Goal: Task Accomplishment & Management: Manage account settings

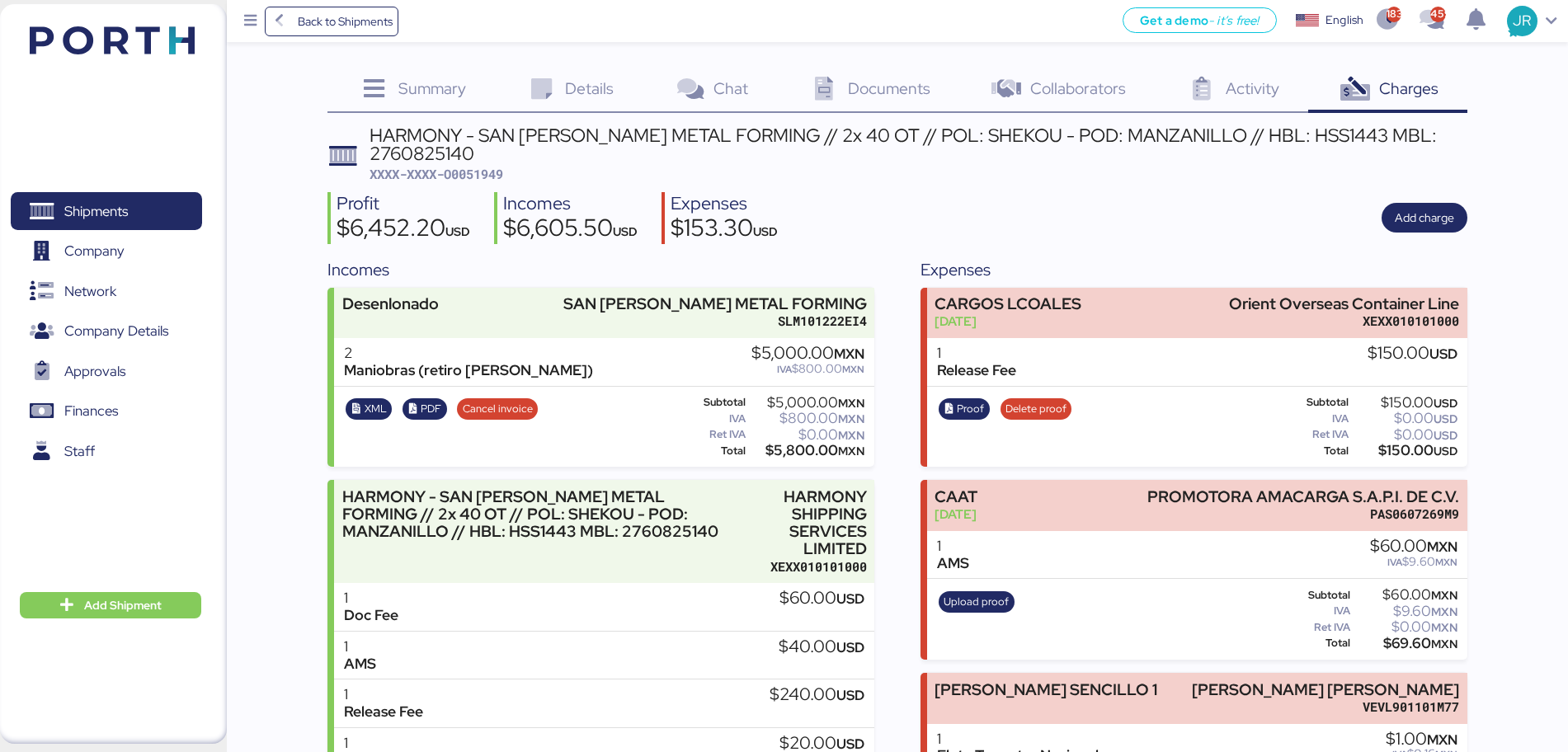
scroll to position [134, 0]
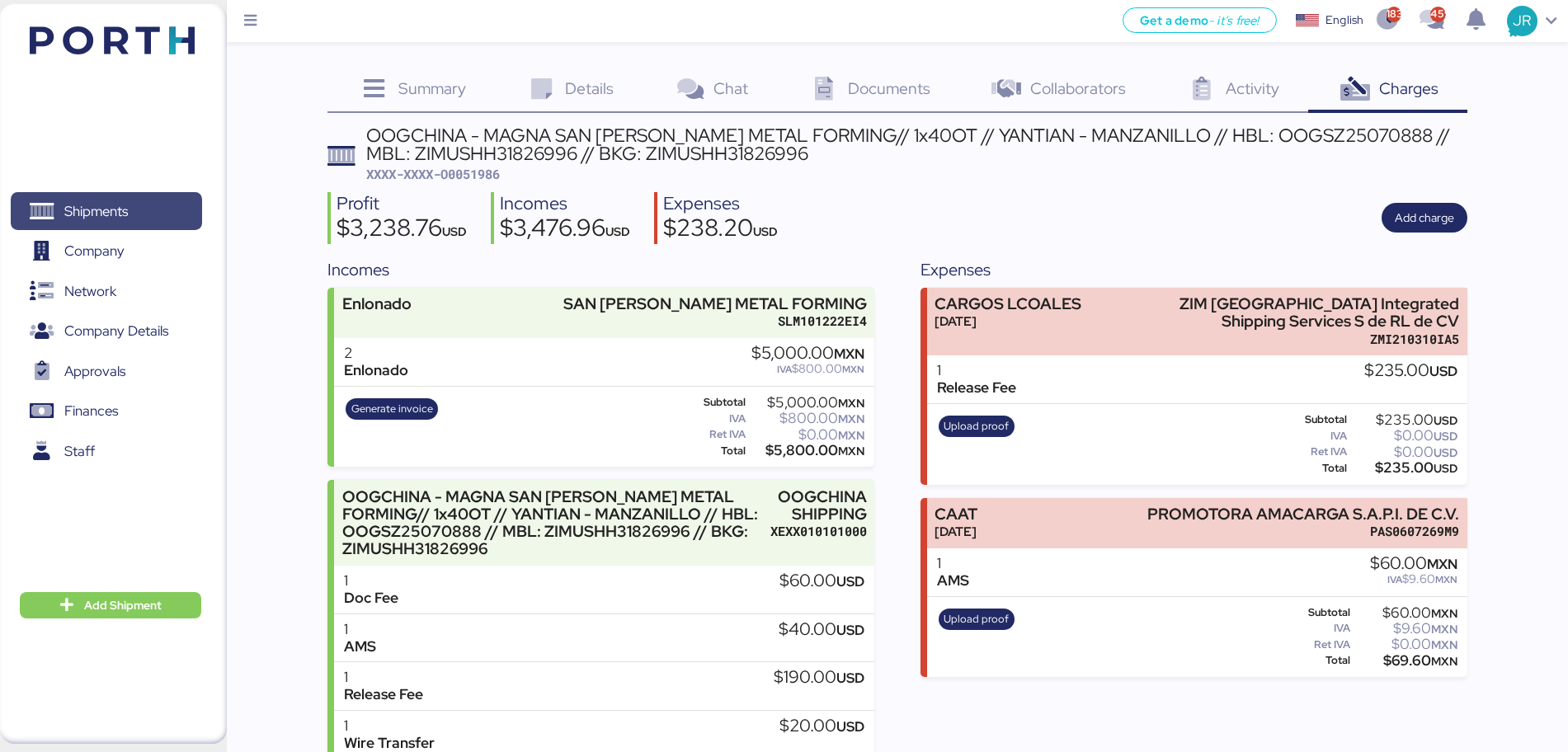
click at [90, 207] on span "Shipments" at bounding box center [96, 211] width 63 height 24
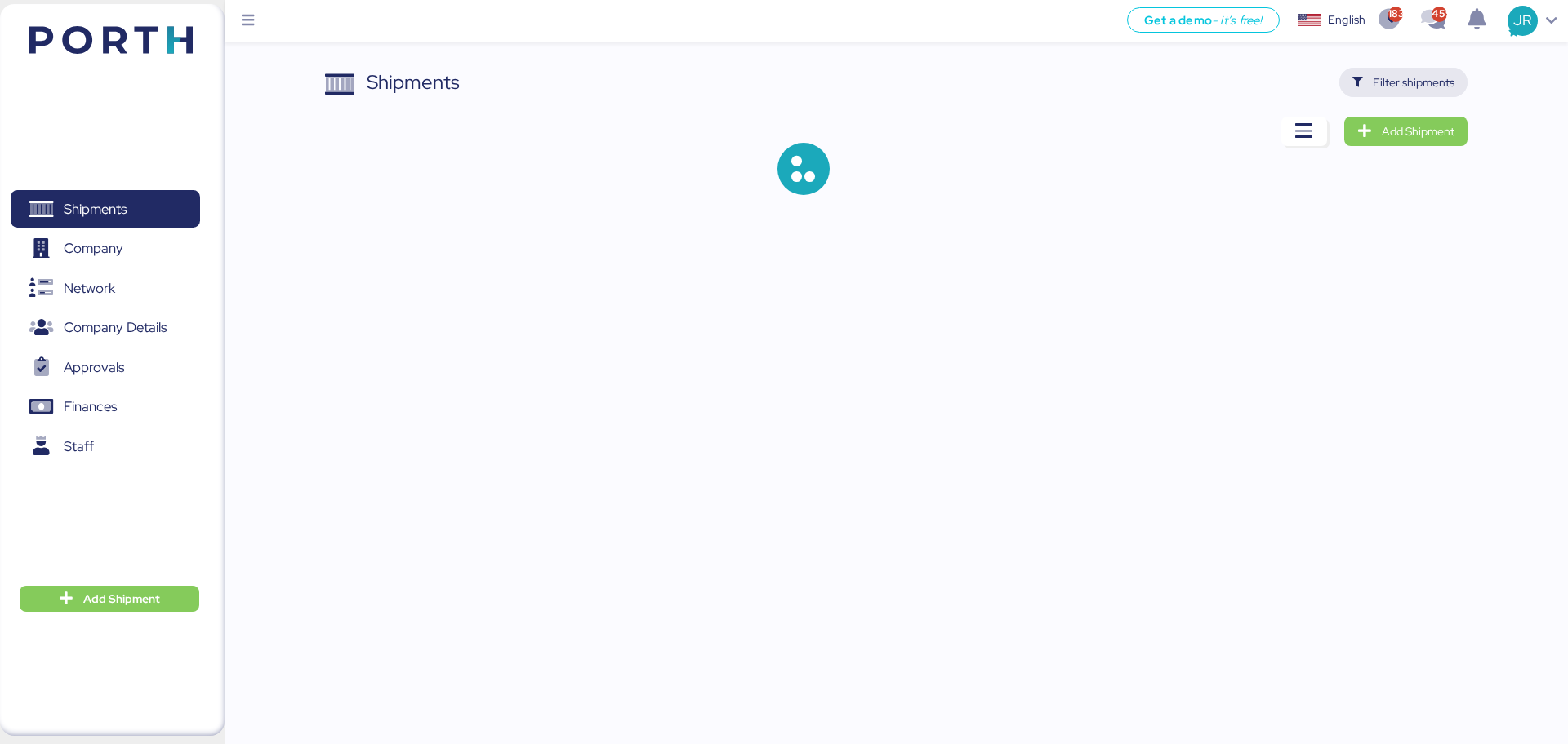
click at [1352, 87] on span "Filter shipments" at bounding box center [1403, 83] width 128 height 30
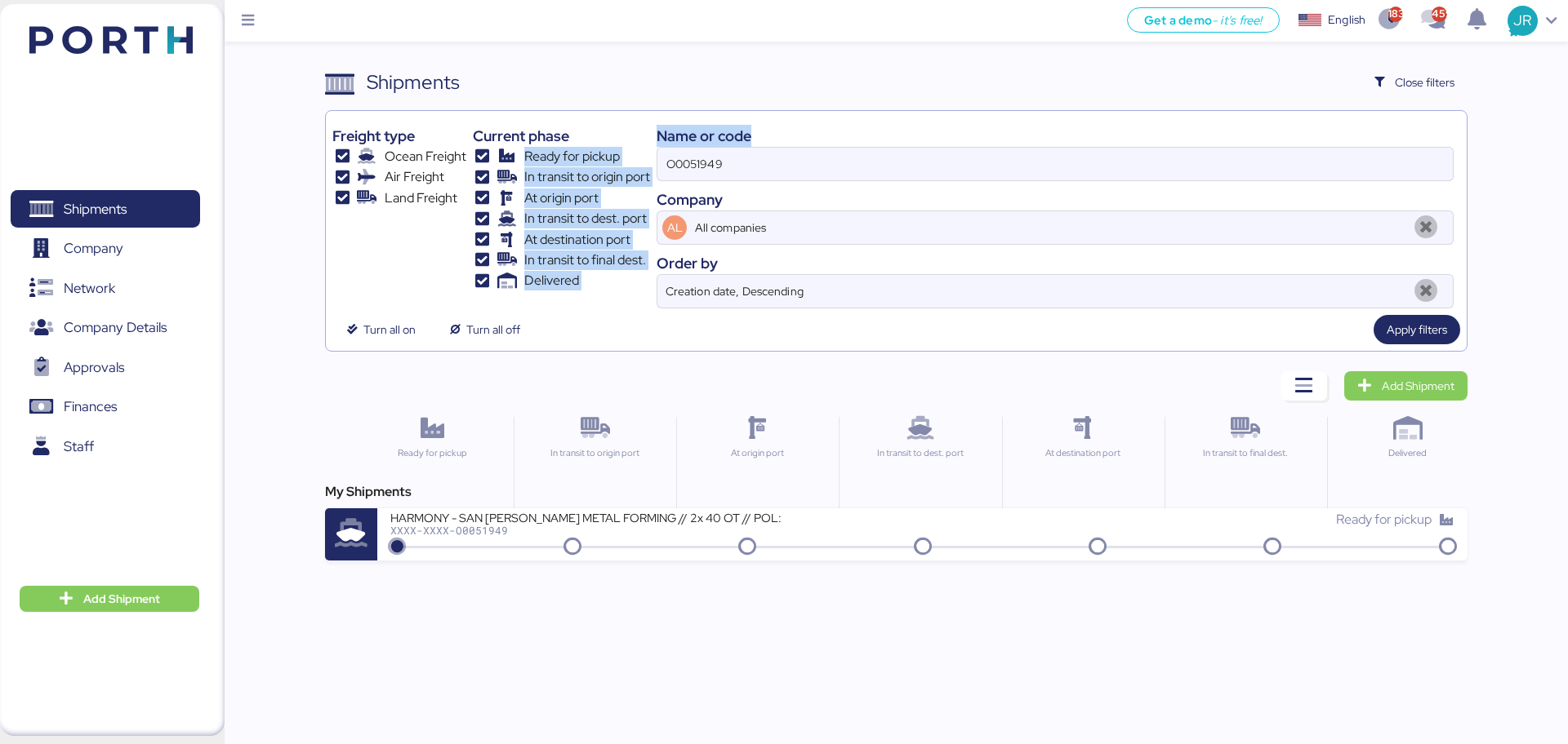
drag, startPoint x: 791, startPoint y: 142, endPoint x: 577, endPoint y: 141, distance: 214.0
click at [577, 141] on div "Freight type Ocean Freight Air Freight Land Freight Current phase Ready for pic…" at bounding box center [896, 213] width 1127 height 191
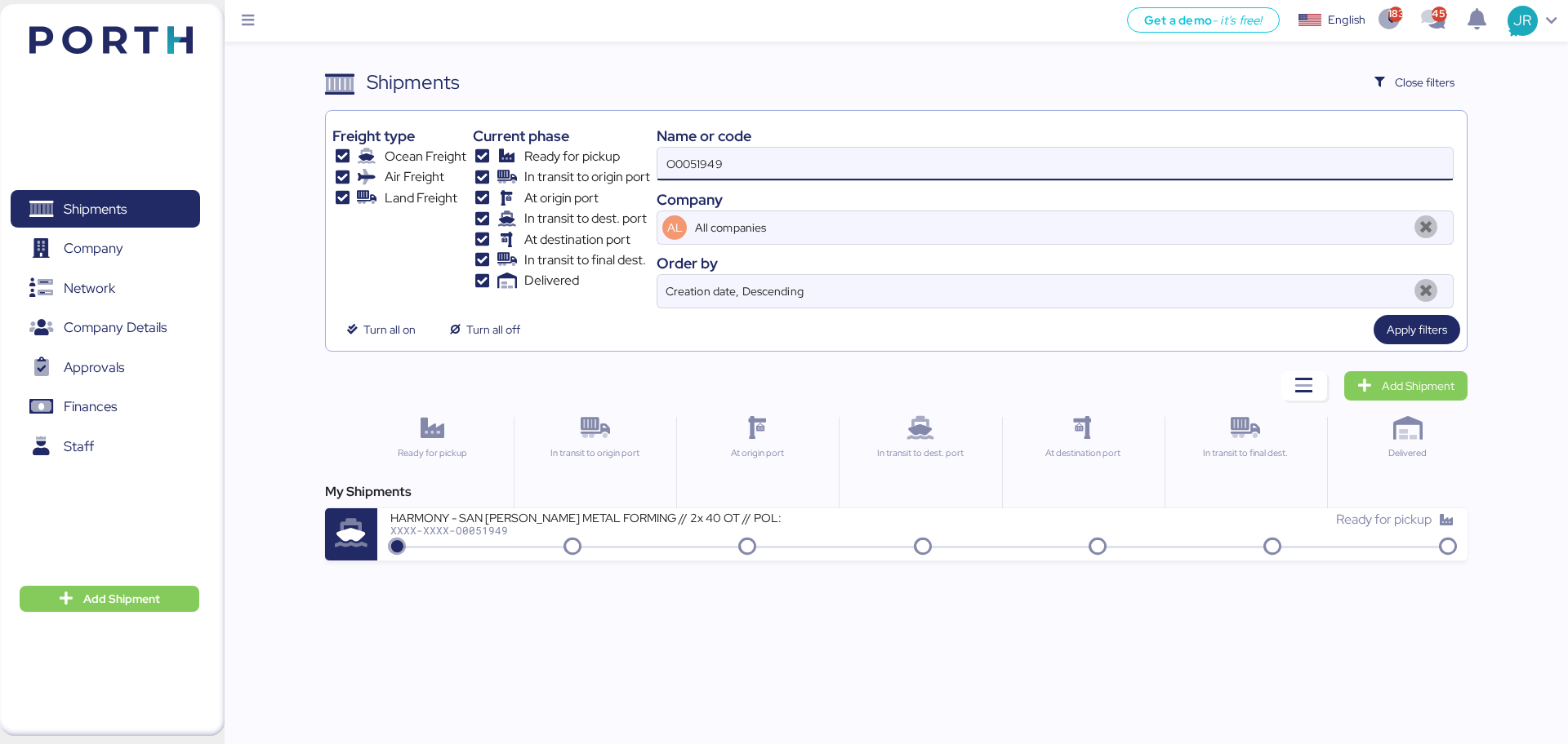
click at [702, 152] on input "O0051949" at bounding box center [1055, 164] width 796 height 33
paste input "86"
type input "O0051986"
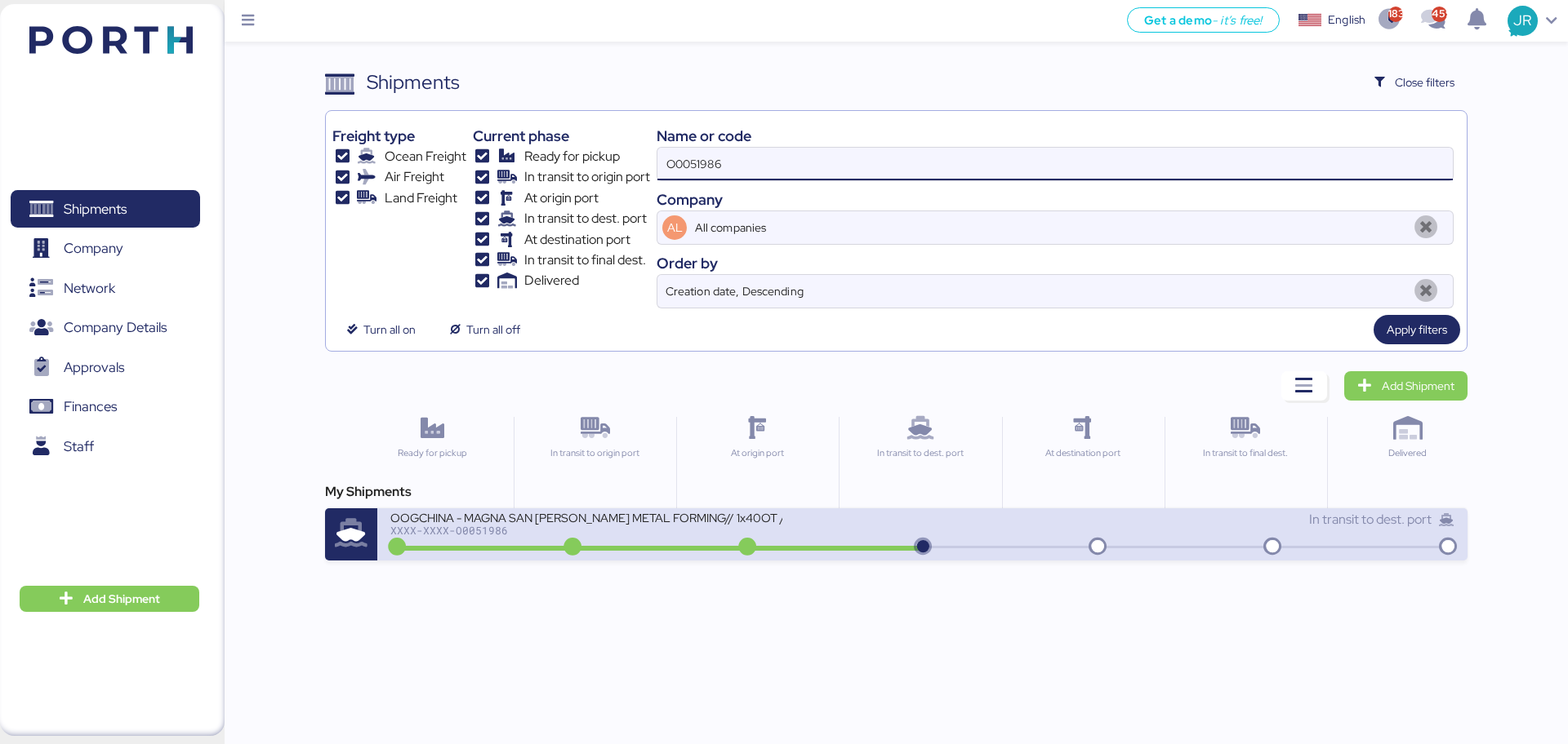
click at [460, 528] on div "XXXX-XXXX-O0051986" at bounding box center [586, 530] width 392 height 11
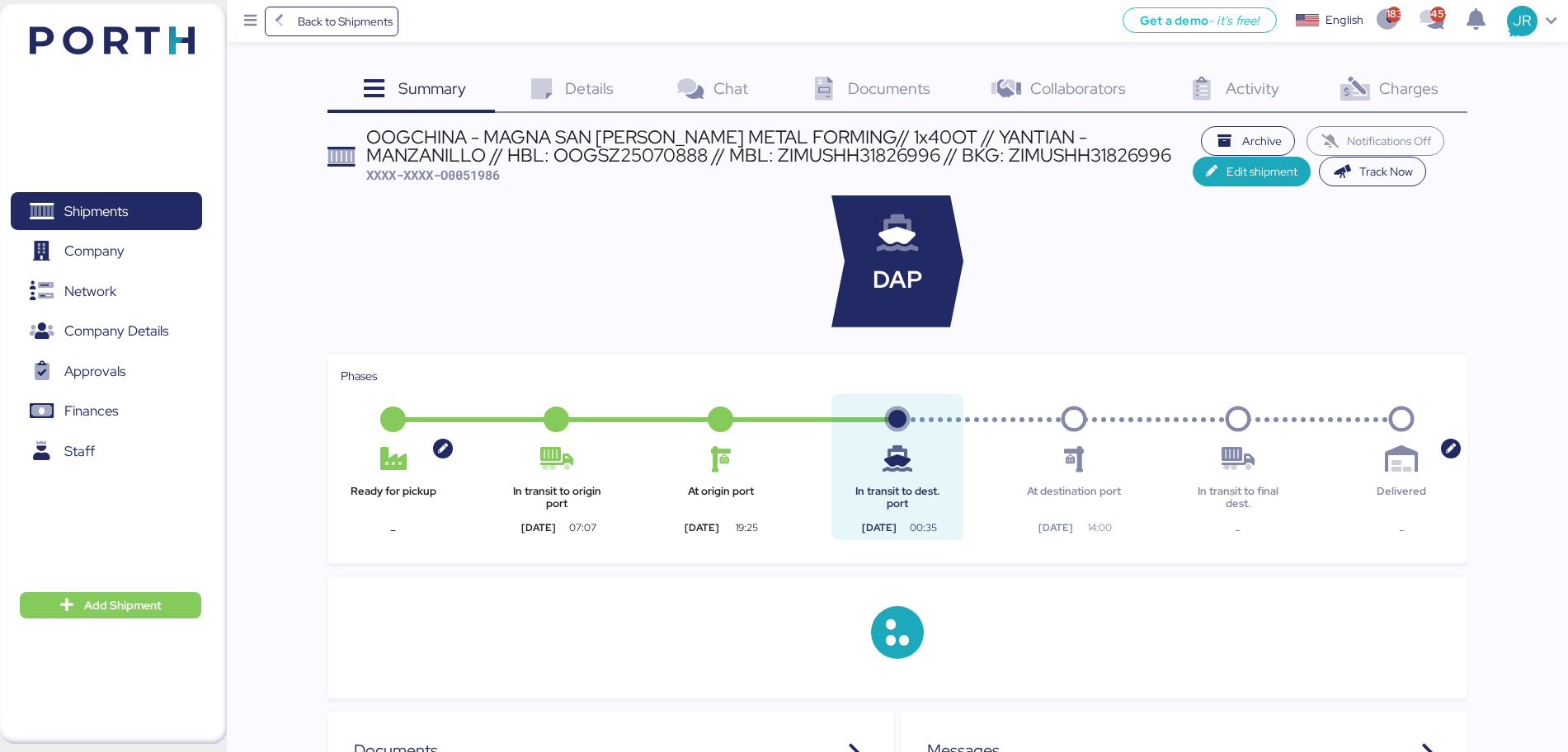
click at [1384, 87] on span "Charges" at bounding box center [1409, 88] width 60 height 21
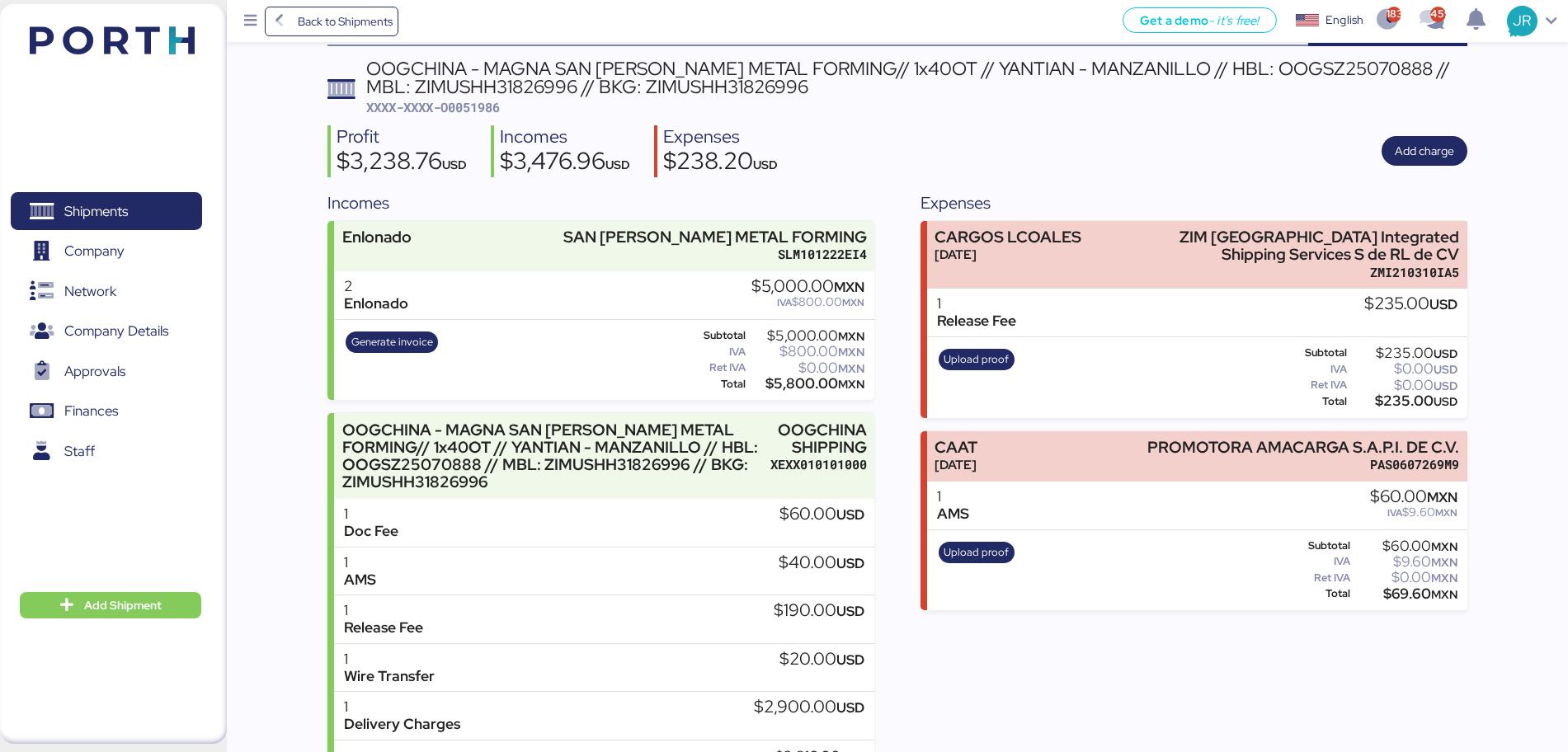
scroll to position [149, 0]
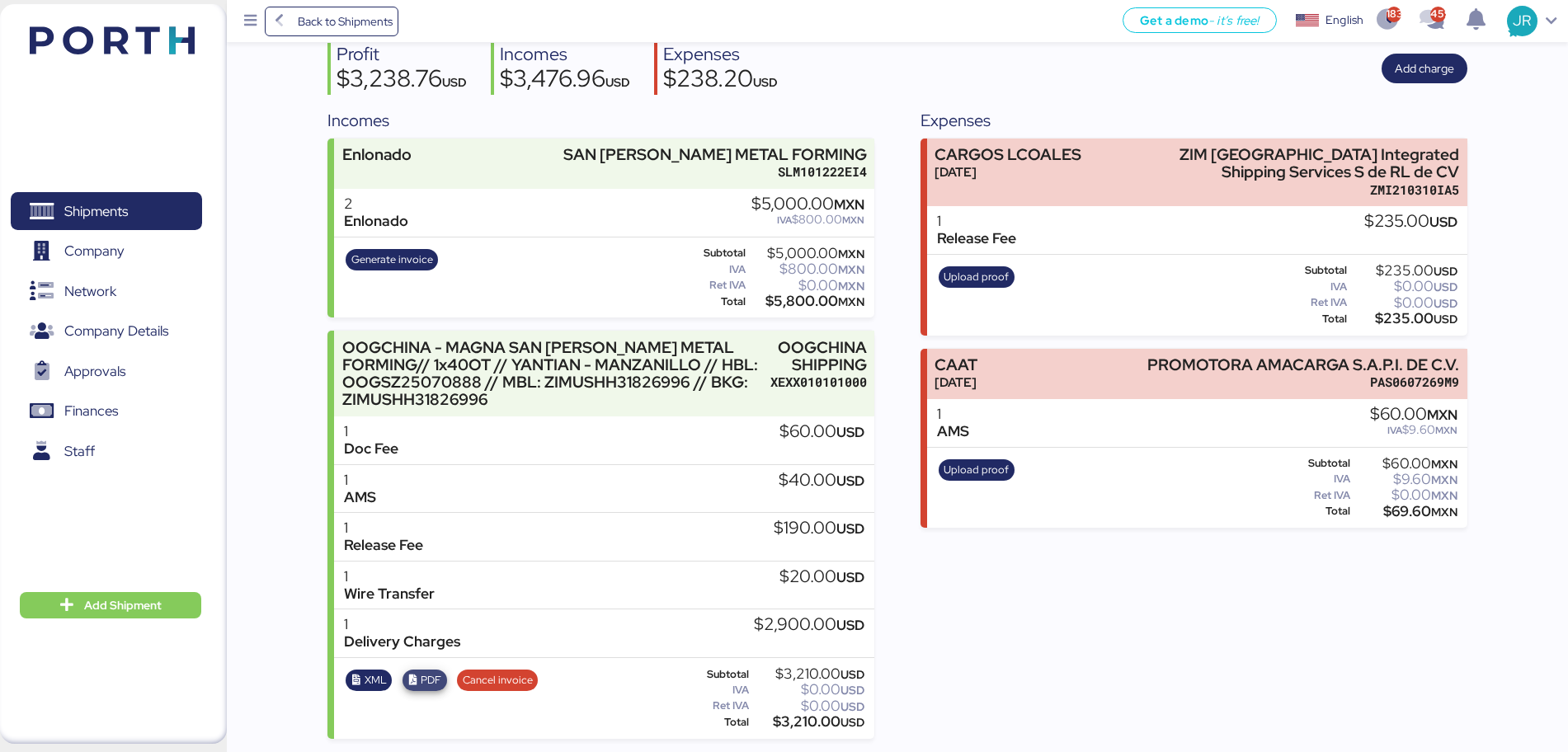
click at [416, 680] on icon "button" at bounding box center [413, 681] width 11 height 11
click at [136, 200] on span "Shipments" at bounding box center [106, 211] width 177 height 24
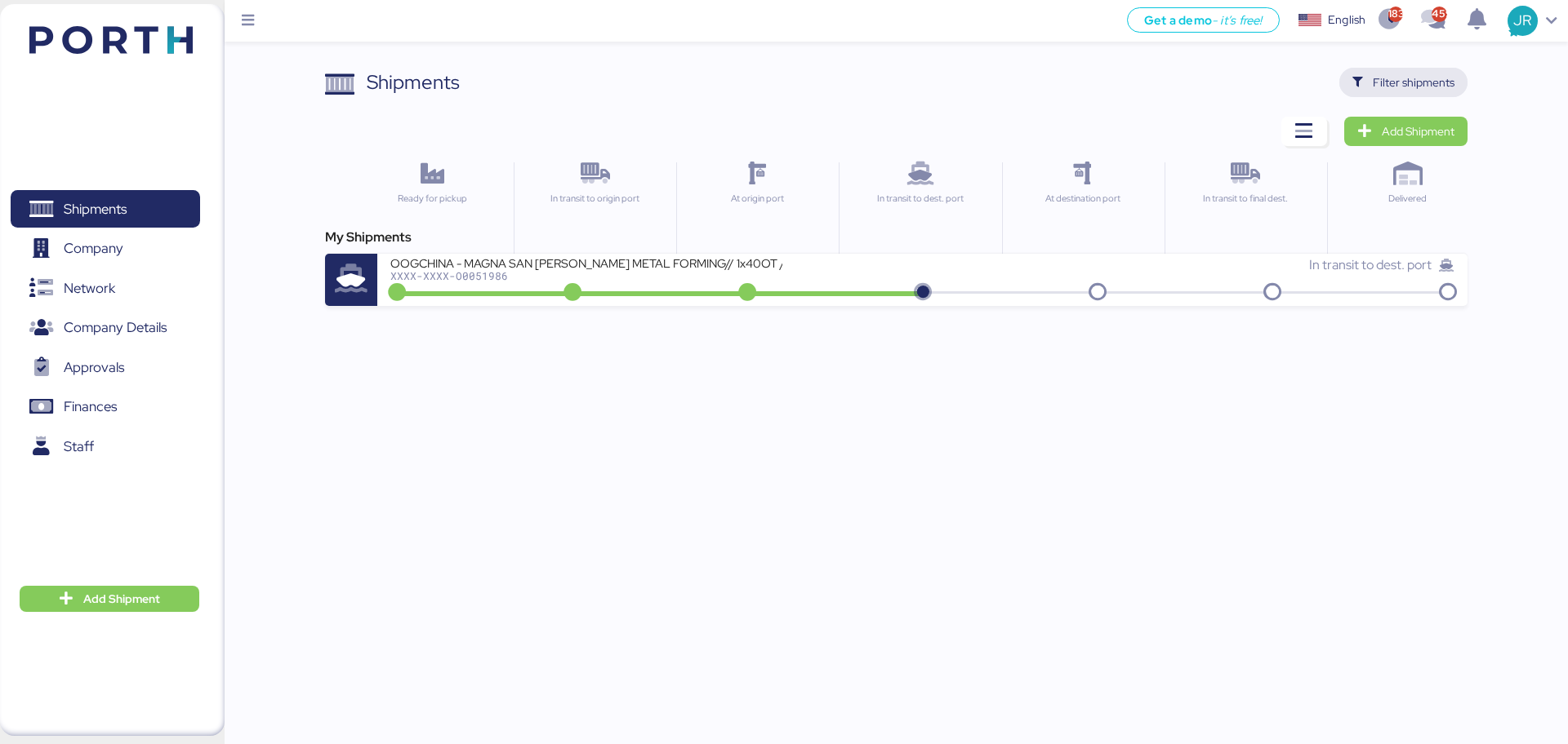
click at [1366, 87] on span "Filter shipments" at bounding box center [1403, 83] width 102 height 23
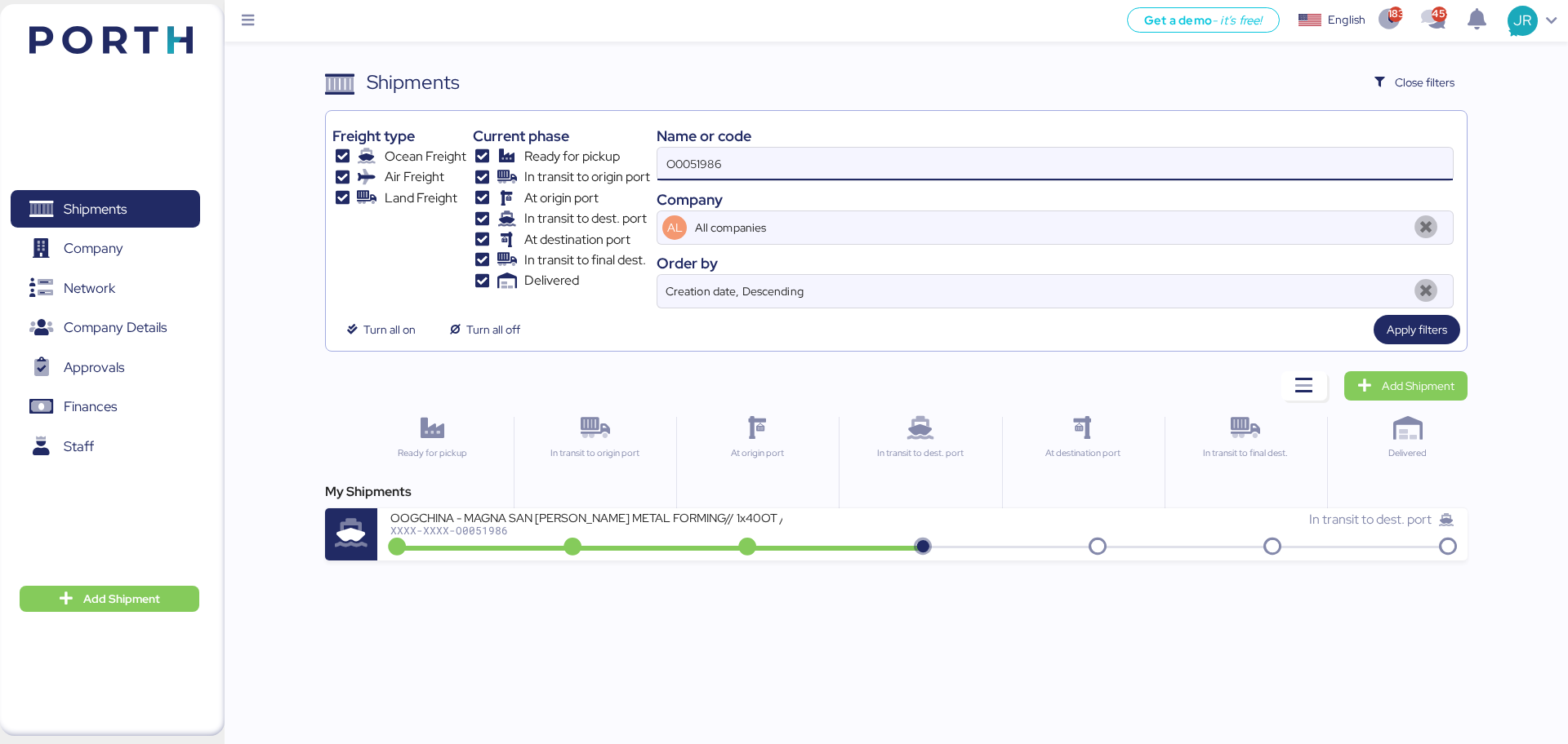
drag, startPoint x: 805, startPoint y: 161, endPoint x: 537, endPoint y: 171, distance: 268.2
click at [544, 171] on div "Freight type Ocean Freight Air Freight Land Freight Current phase Ready for pic…" at bounding box center [896, 213] width 1127 height 191
paste input "MEDUPQ615411"
type input "MEDUPQ615411"
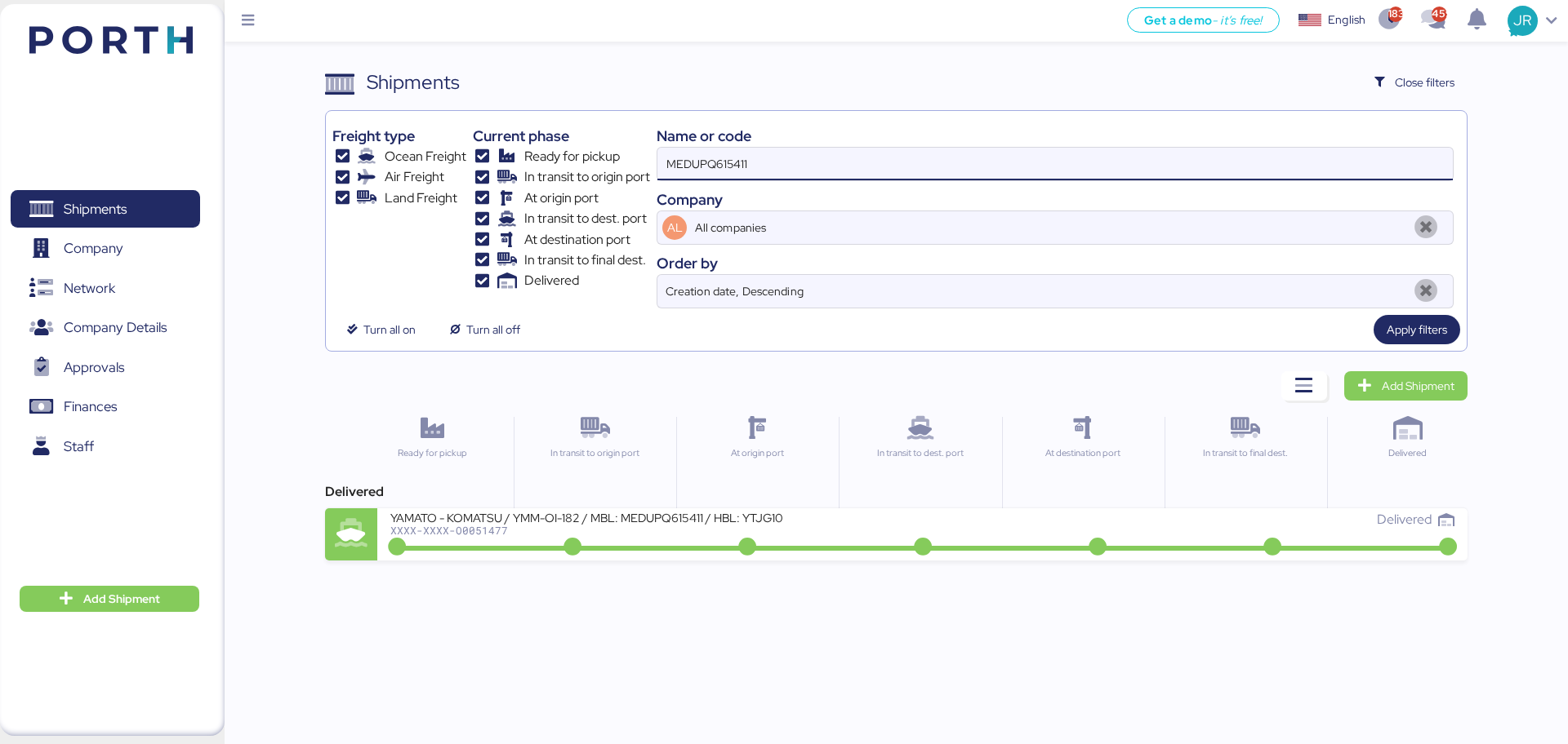
click at [470, 515] on div "YAMATO - KOMATSU / YMM-OI-182 / MBL: MEDUPQ615411 / HBL: YTJG1004137 / FCL" at bounding box center [586, 517] width 392 height 14
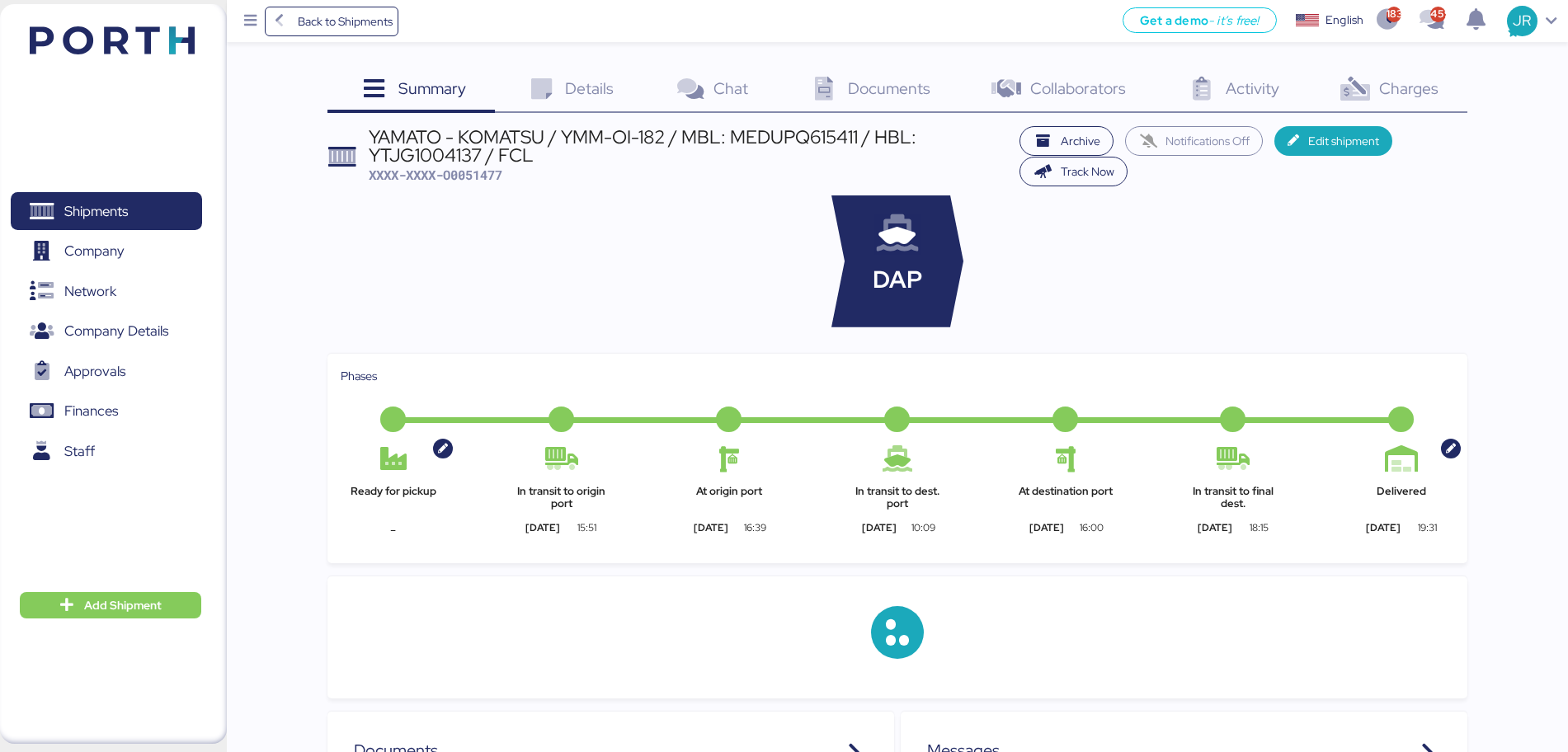
click at [1371, 113] on div "Summary 0 Details 0 Chat 0 Documents 0 Collaborators 0 Activity 0 Charges 0 YAM…" at bounding box center [898, 658] width 1140 height 1179
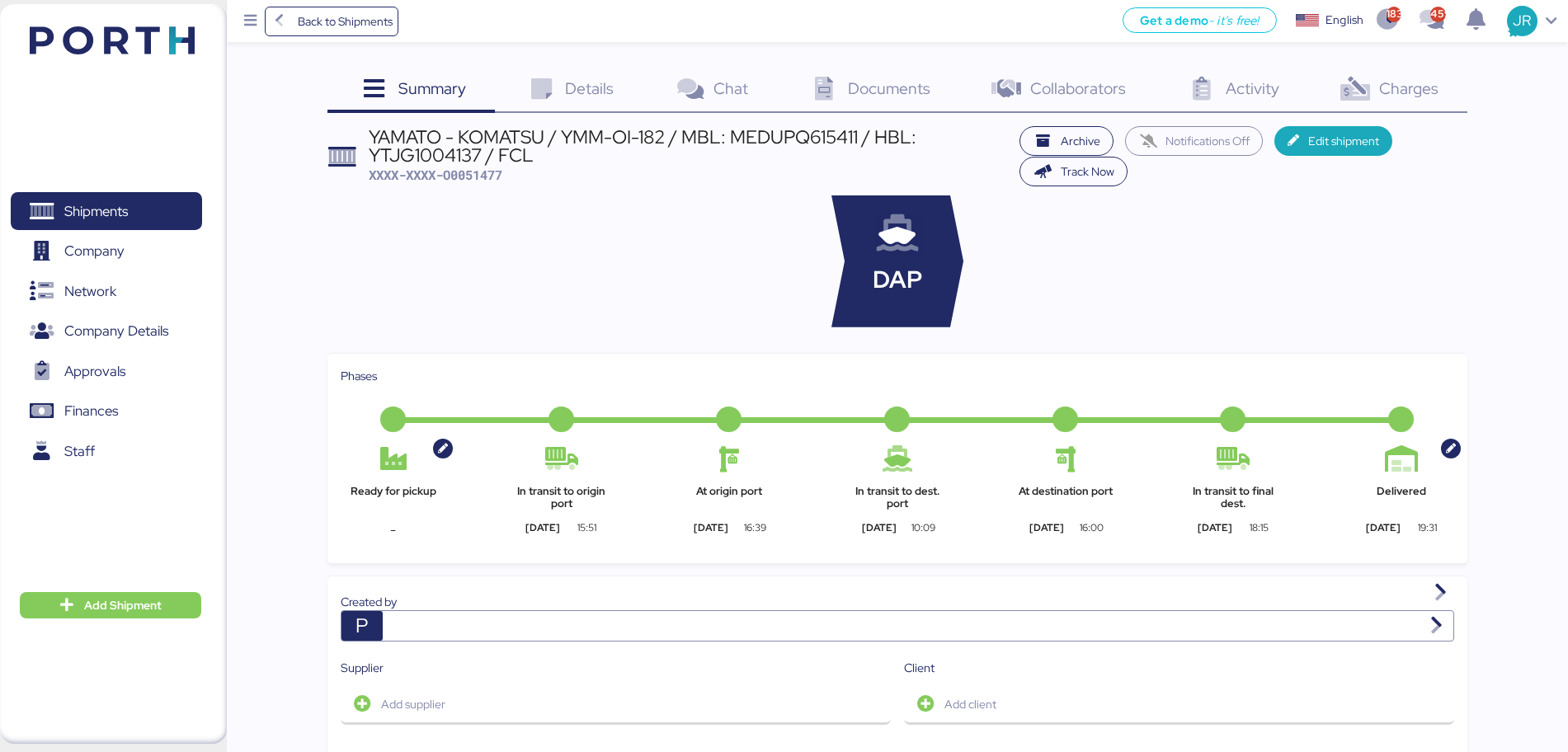
click at [1377, 92] on div "Charges 0" at bounding box center [1387, 90] width 159 height 45
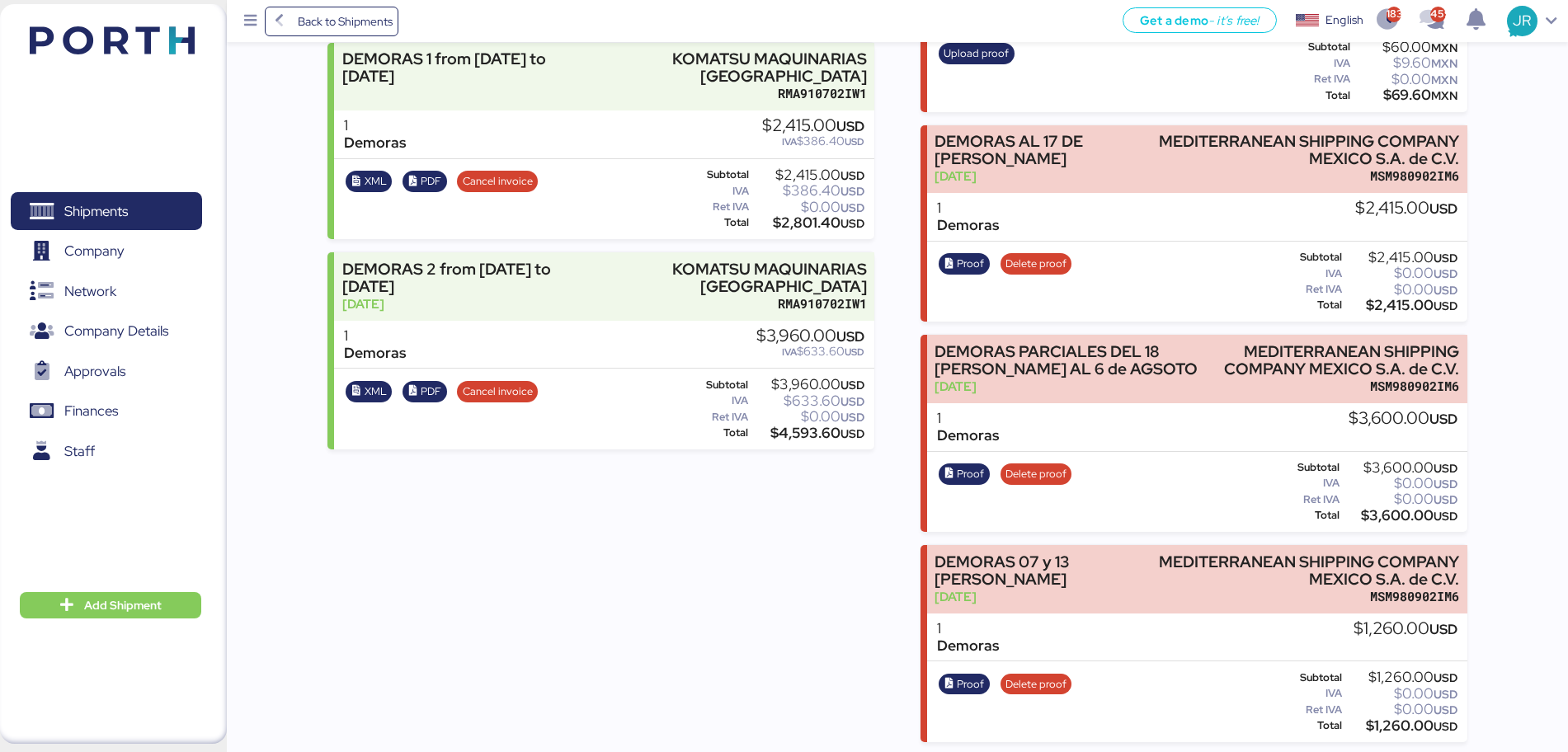
scroll to position [761, 0]
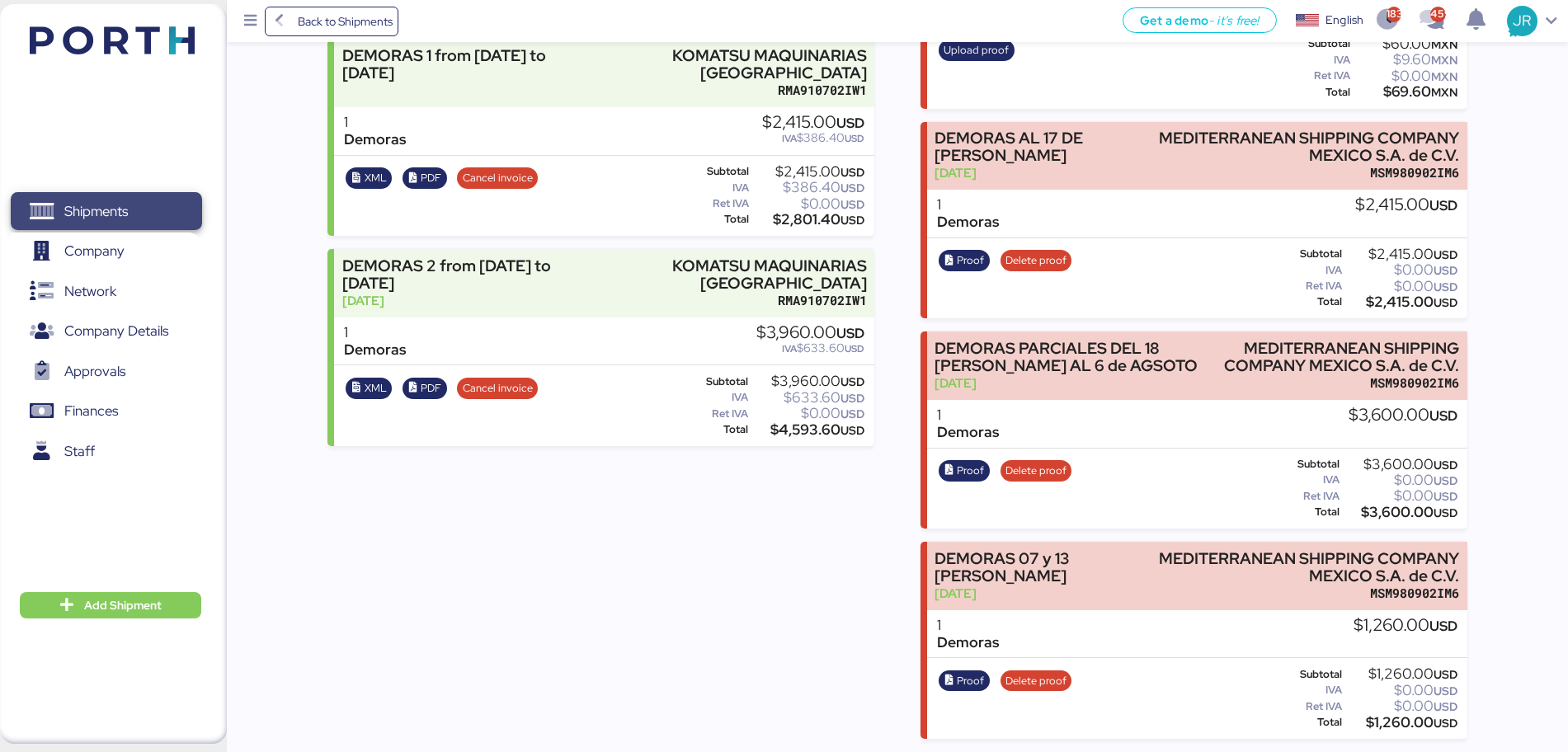
click at [127, 204] on span "Shipments" at bounding box center [96, 211] width 63 height 24
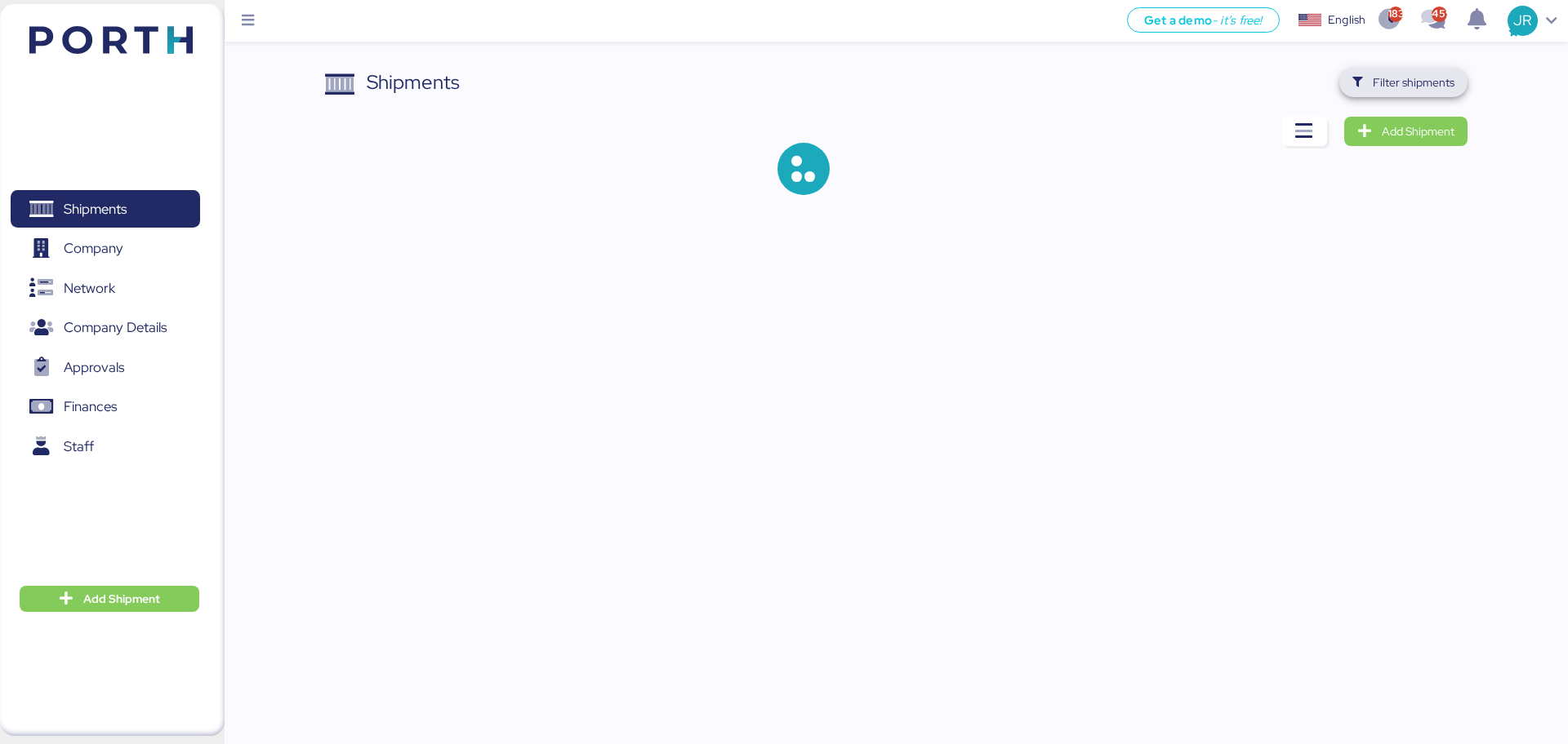
click at [1375, 82] on span "Filter shipments" at bounding box center [1413, 83] width 82 height 20
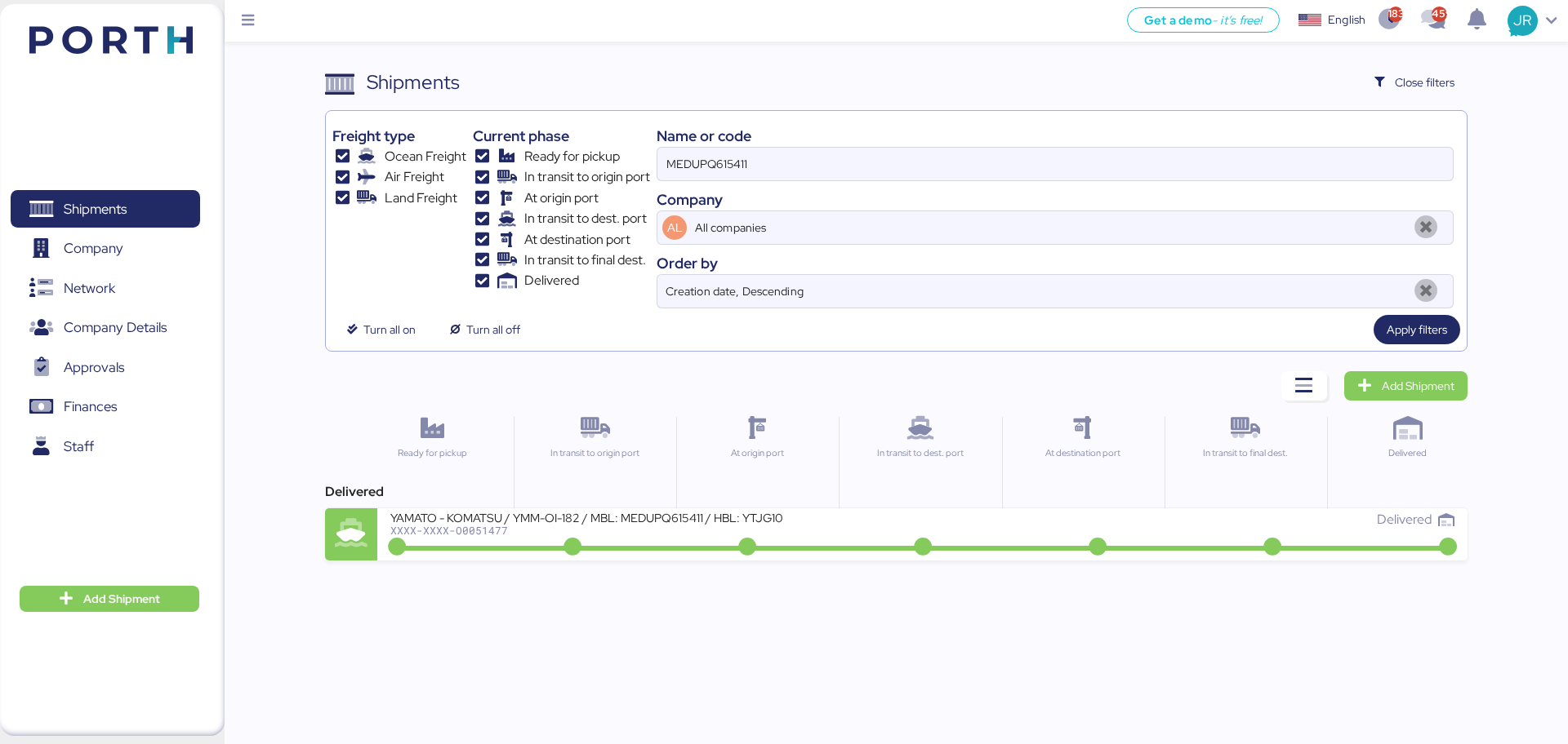
drag, startPoint x: 820, startPoint y: 160, endPoint x: 371, endPoint y: 159, distance: 449.0
click at [381, 160] on div "Freight type Ocean Freight Air Freight Land Freight Current phase Ready for pic…" at bounding box center [896, 213] width 1127 height 191
paste input "O0051986"
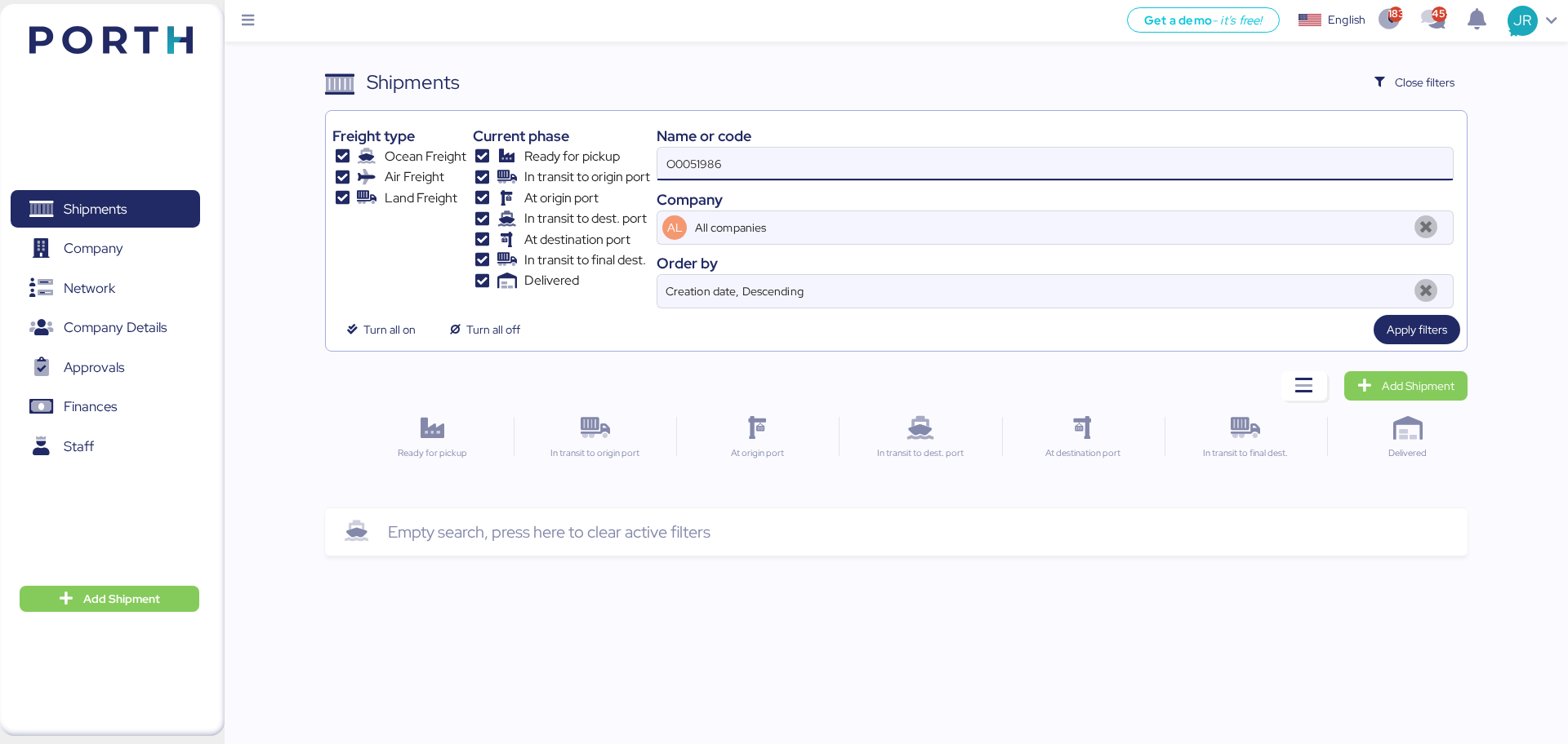
click at [753, 153] on input "O0051986" at bounding box center [1055, 164] width 796 height 33
type input "O0051986"
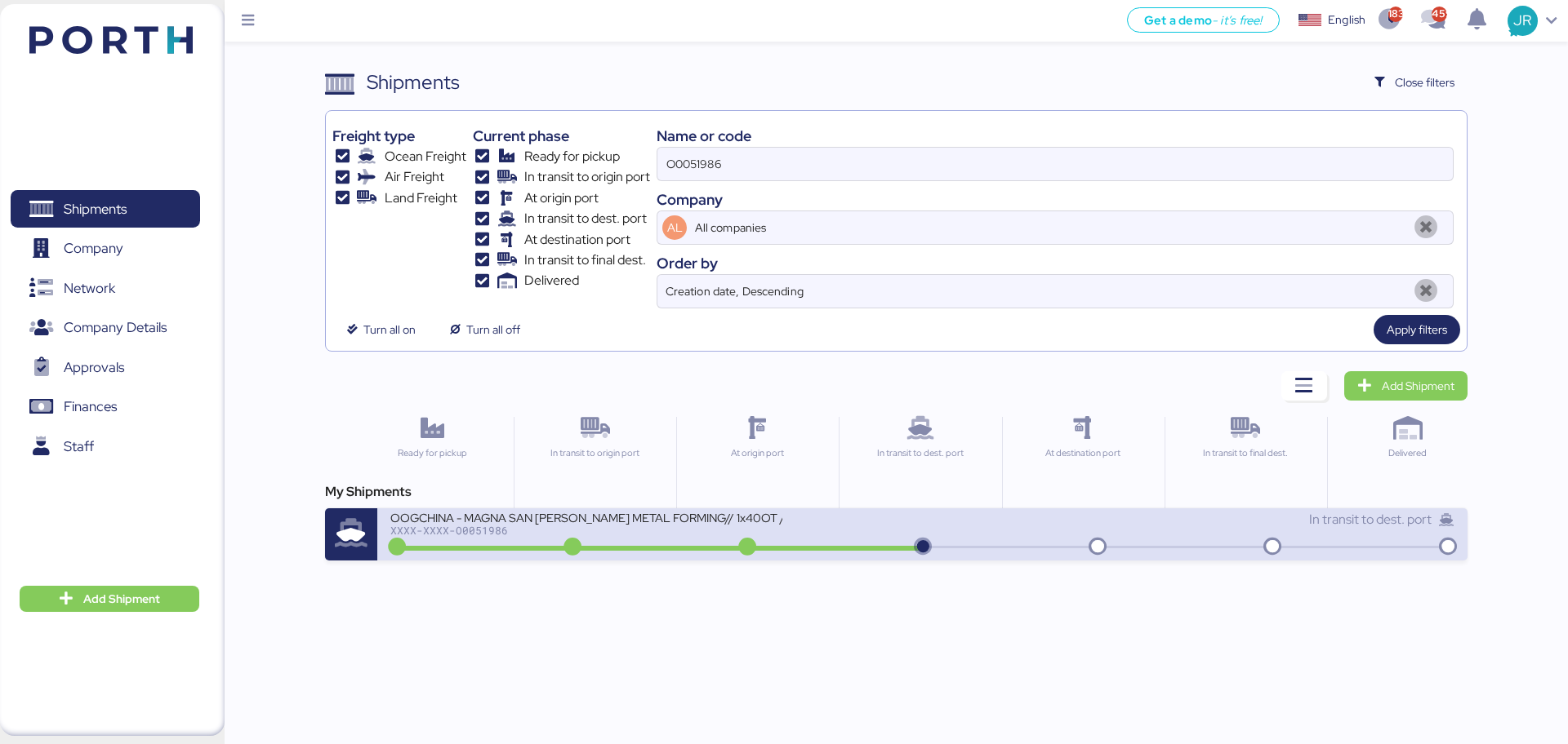
click at [607, 523] on div "OOGCHINA - MAGNA SAN [PERSON_NAME] METAL FORMING// 1x40OT // YANTIAN - MANZANIL…" at bounding box center [586, 517] width 392 height 14
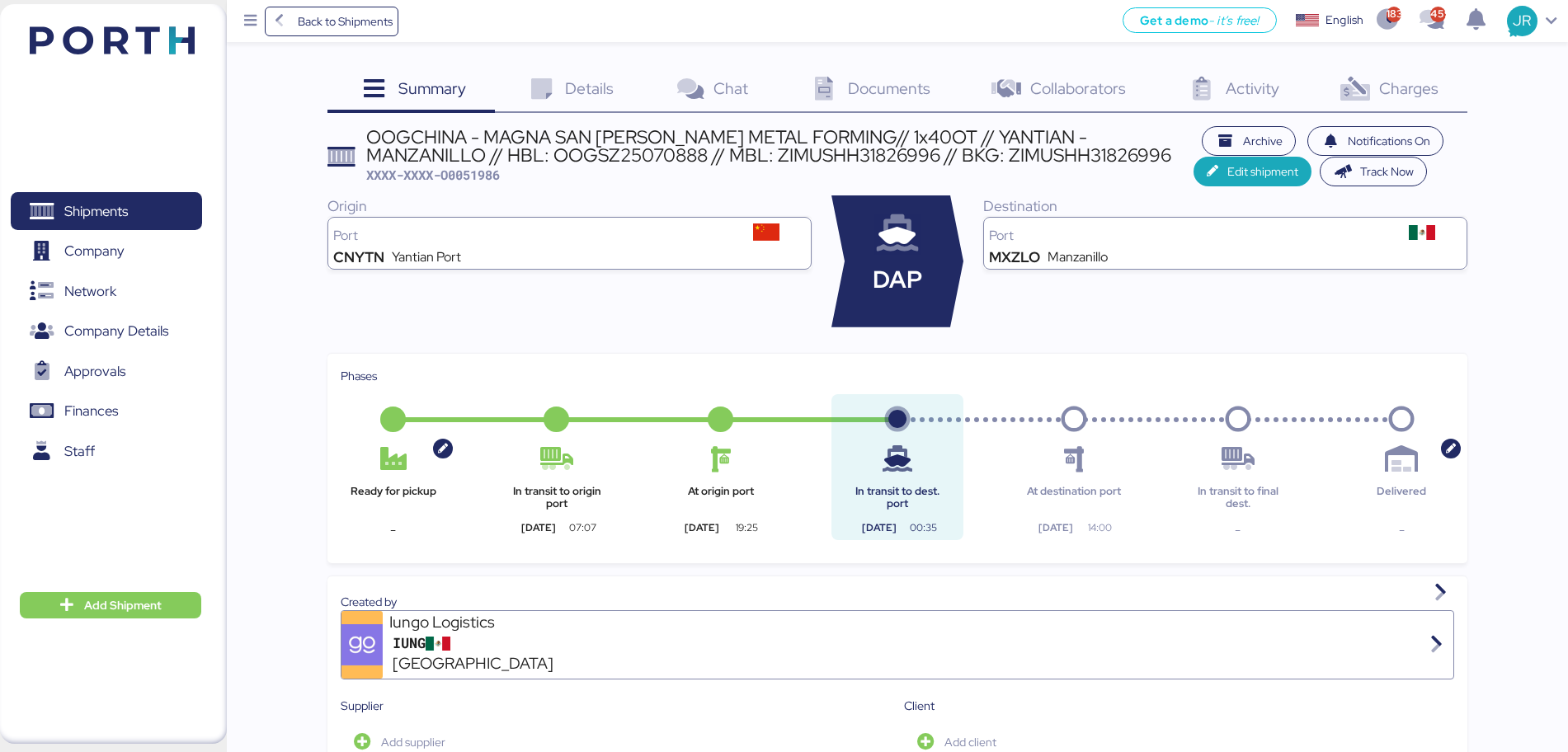
click at [1419, 86] on span "Charges" at bounding box center [1409, 88] width 60 height 21
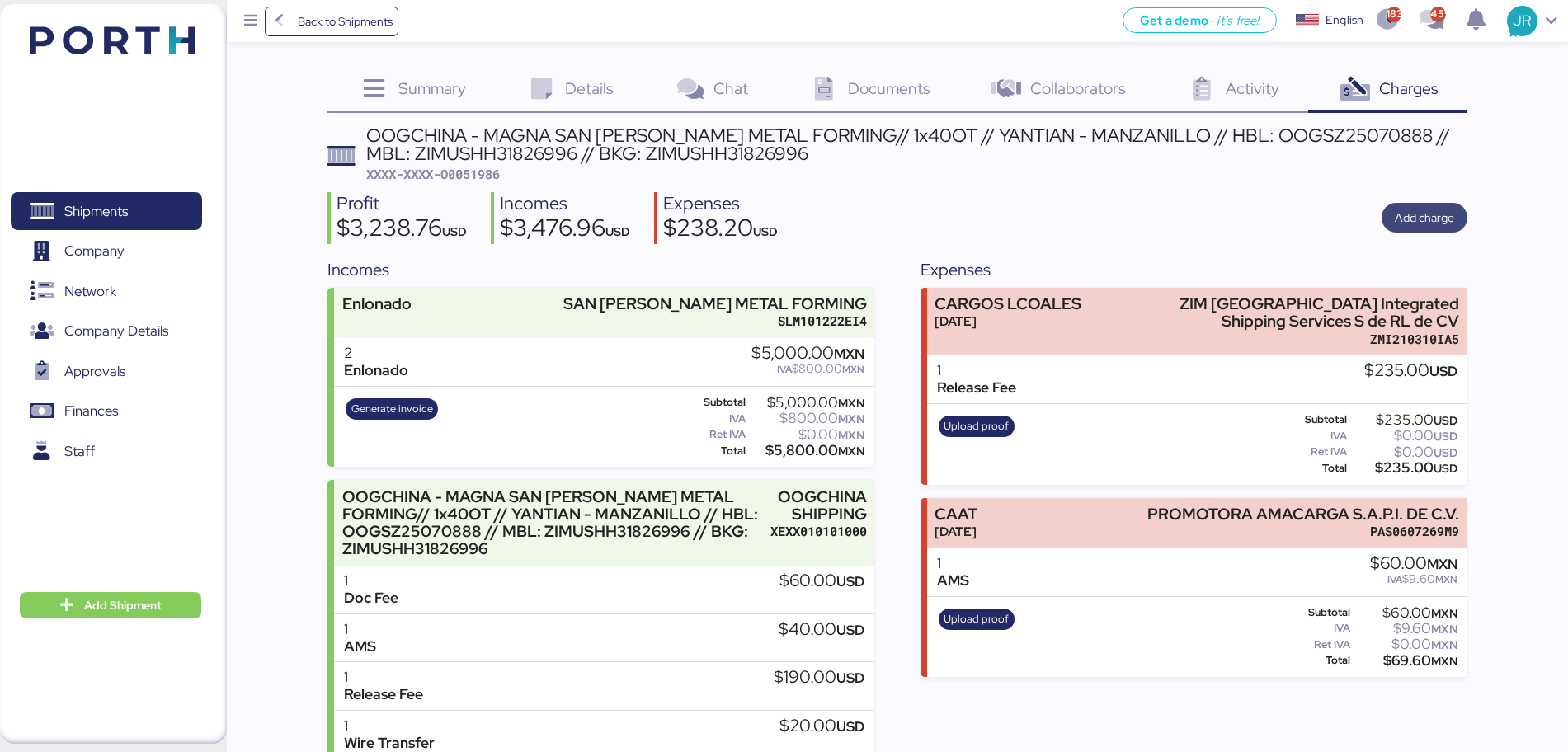
click at [1430, 216] on span "Add charge" at bounding box center [1425, 218] width 60 height 20
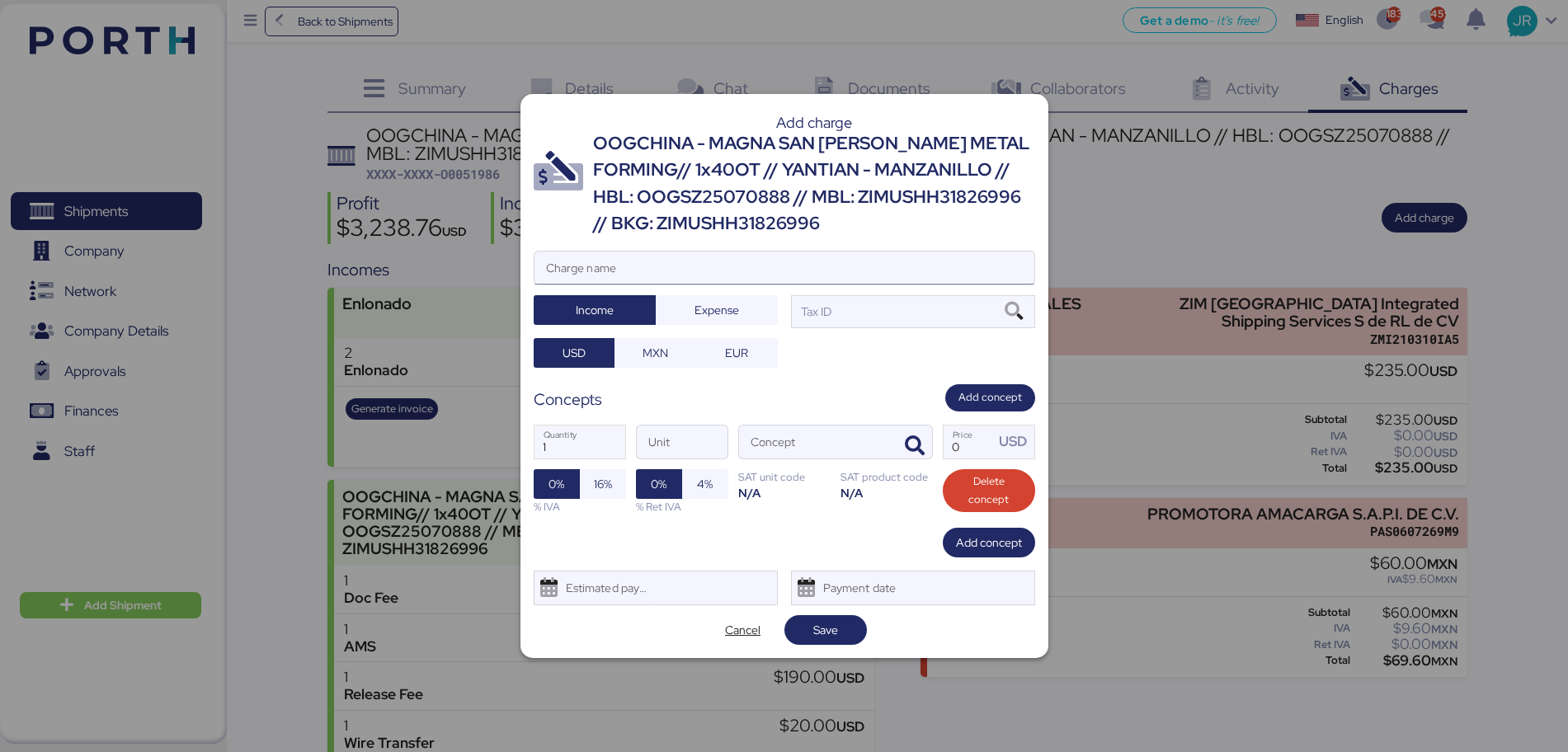
click at [691, 265] on input "Charge name" at bounding box center [784, 268] width 500 height 33
type input "FLETE TERRESTRE"
click at [705, 315] on span "Expense" at bounding box center [717, 310] width 45 height 20
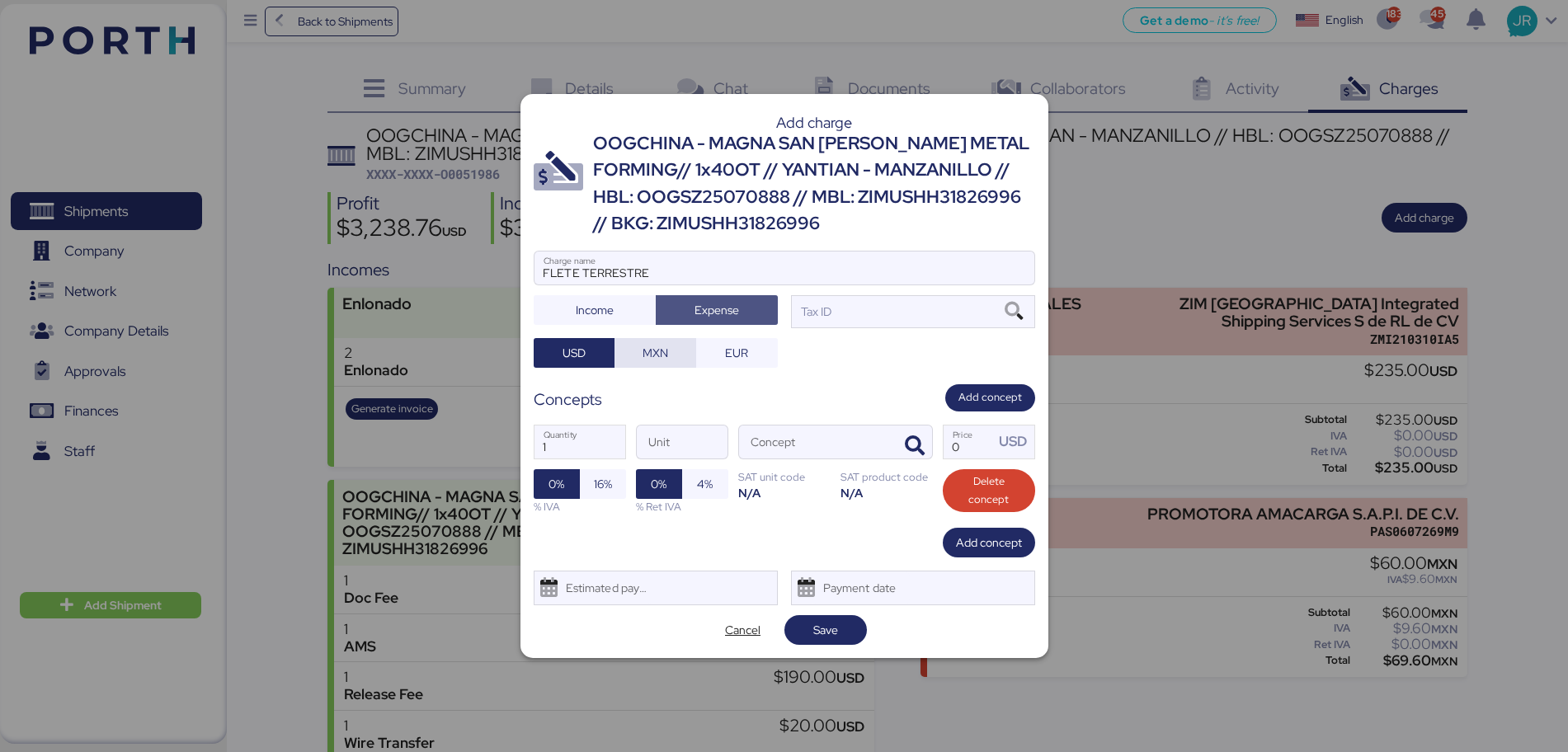
click at [630, 364] on span "MXN" at bounding box center [655, 353] width 55 height 23
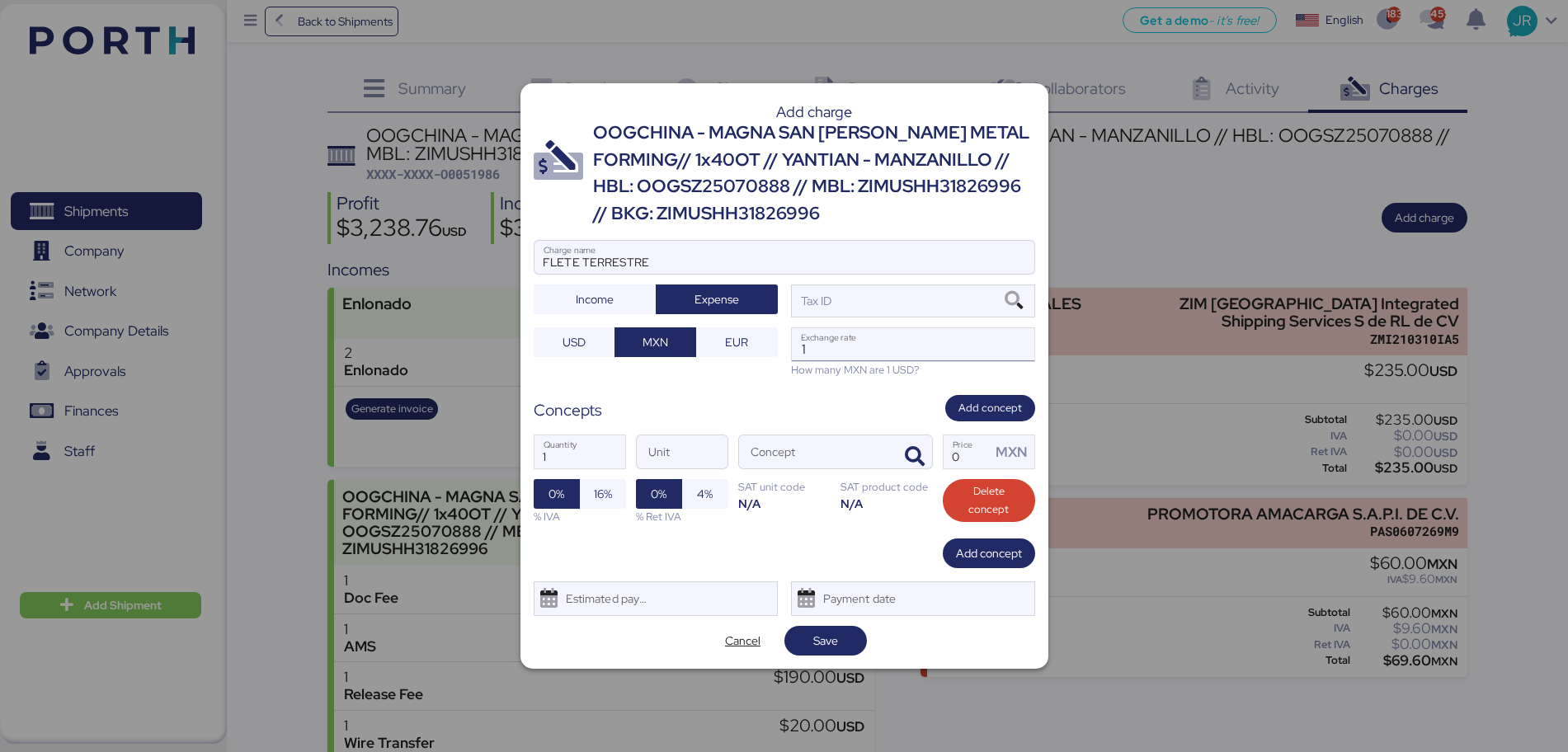
click at [872, 333] on input "1" at bounding box center [913, 345] width 242 height 33
paste input "18.8159"
type input "18.8159"
click at [909, 450] on icon "button" at bounding box center [914, 457] width 20 height 20
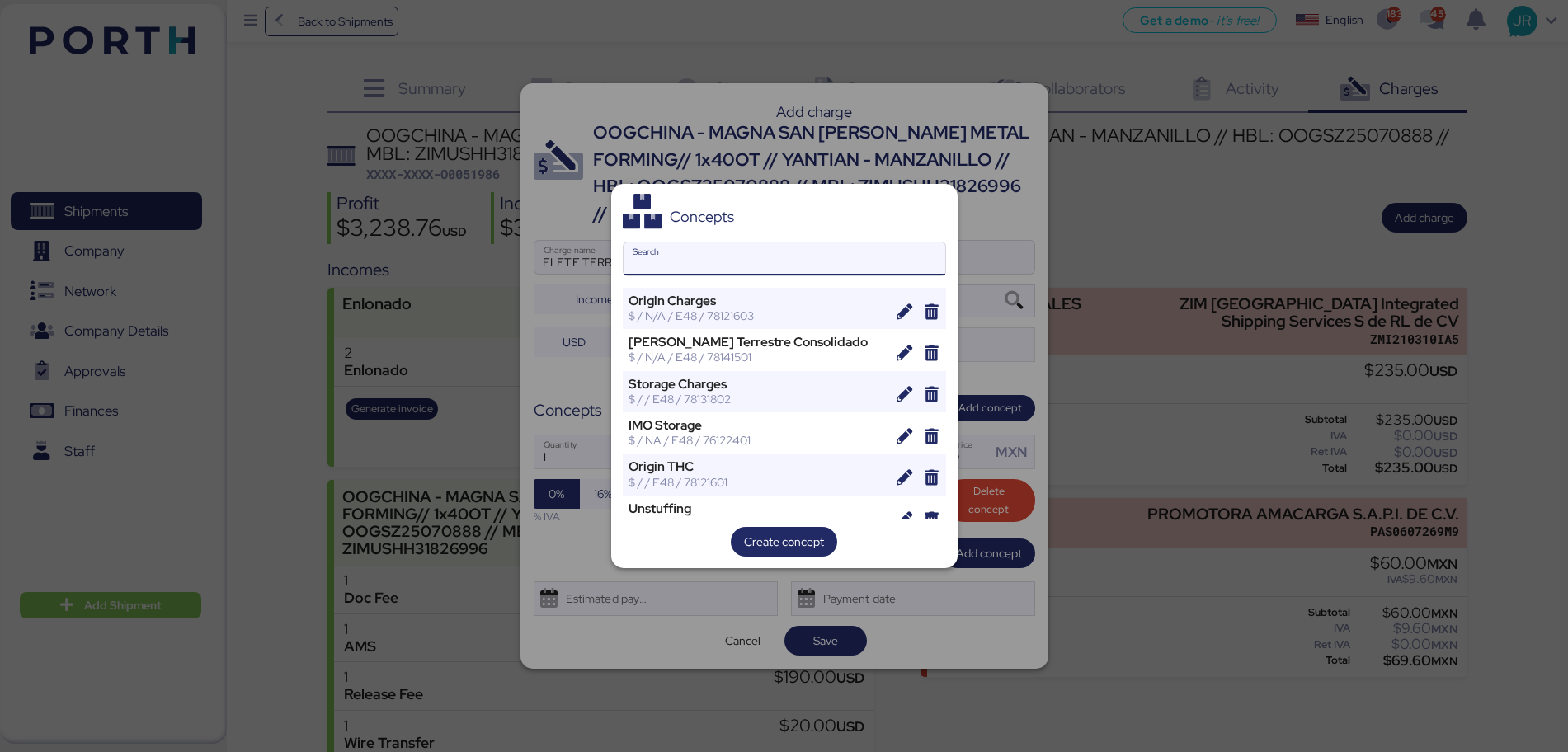
click at [654, 271] on input "Search" at bounding box center [784, 259] width 322 height 33
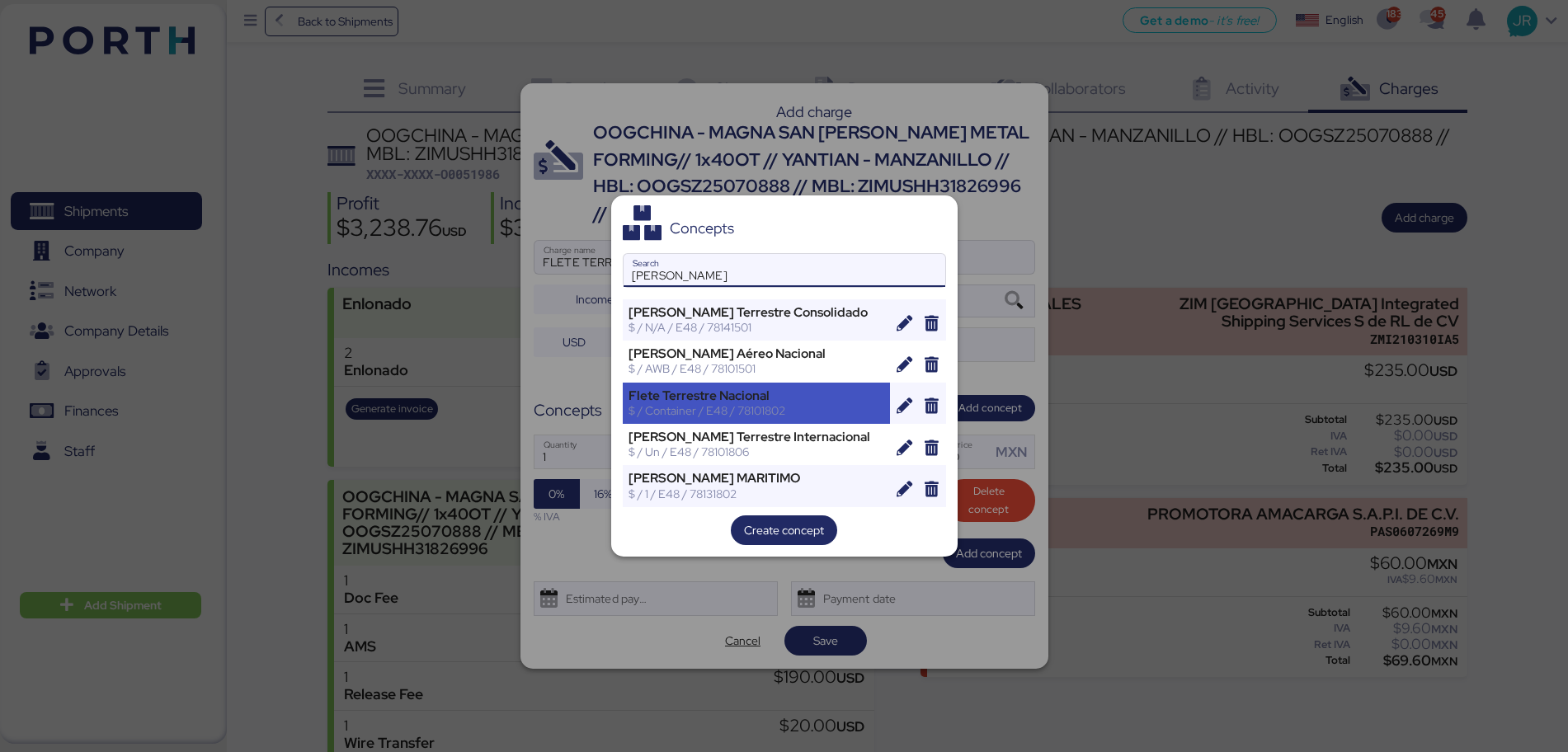
type input "[PERSON_NAME]"
click at [699, 413] on div "$ / Container / E48 / 78101802" at bounding box center [757, 410] width 257 height 15
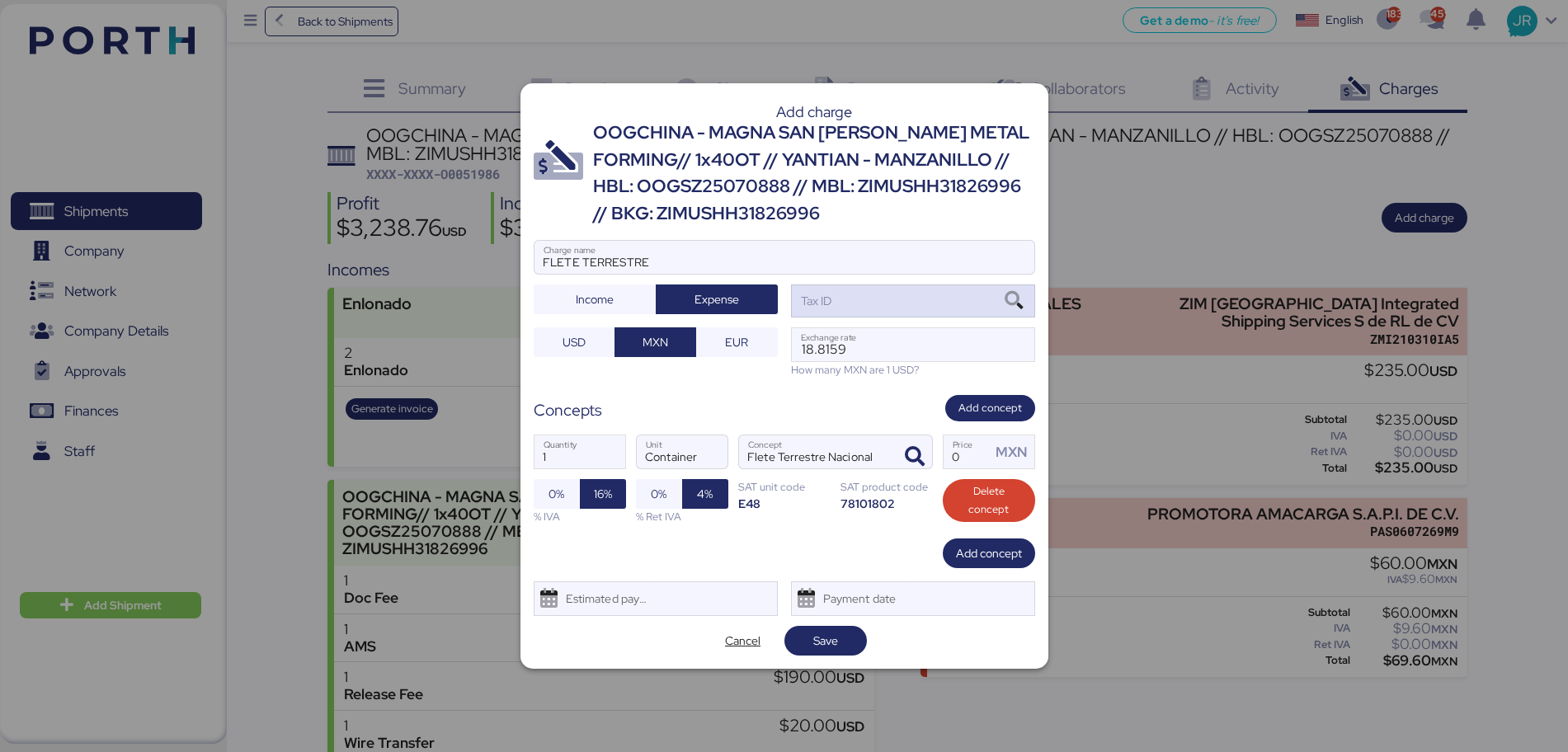
click at [1024, 296] on icon at bounding box center [1014, 300] width 28 height 18
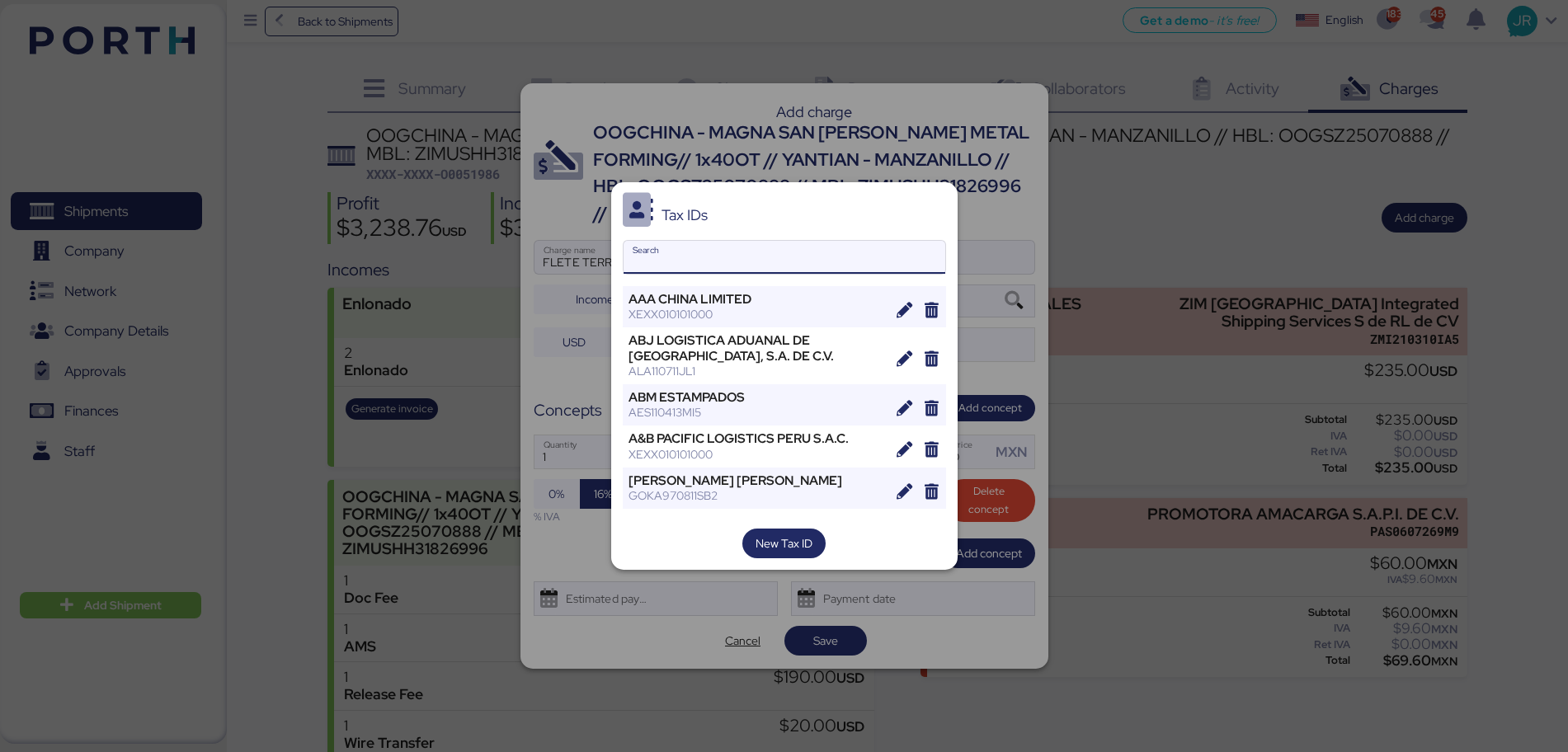
click at [654, 258] on input "Search" at bounding box center [784, 257] width 322 height 33
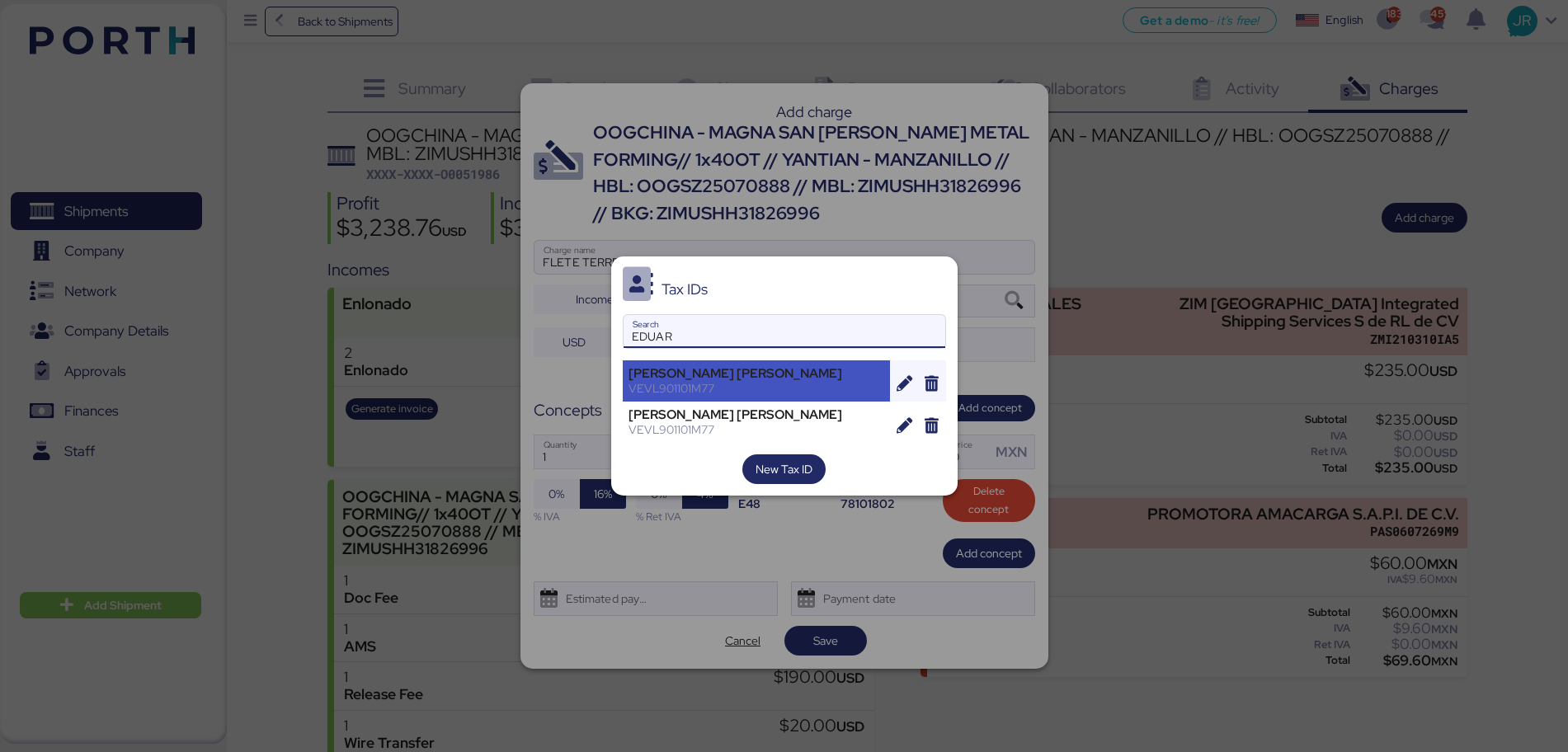
type input "EDUAR"
click at [683, 372] on div "[PERSON_NAME] [PERSON_NAME]" at bounding box center [757, 373] width 257 height 15
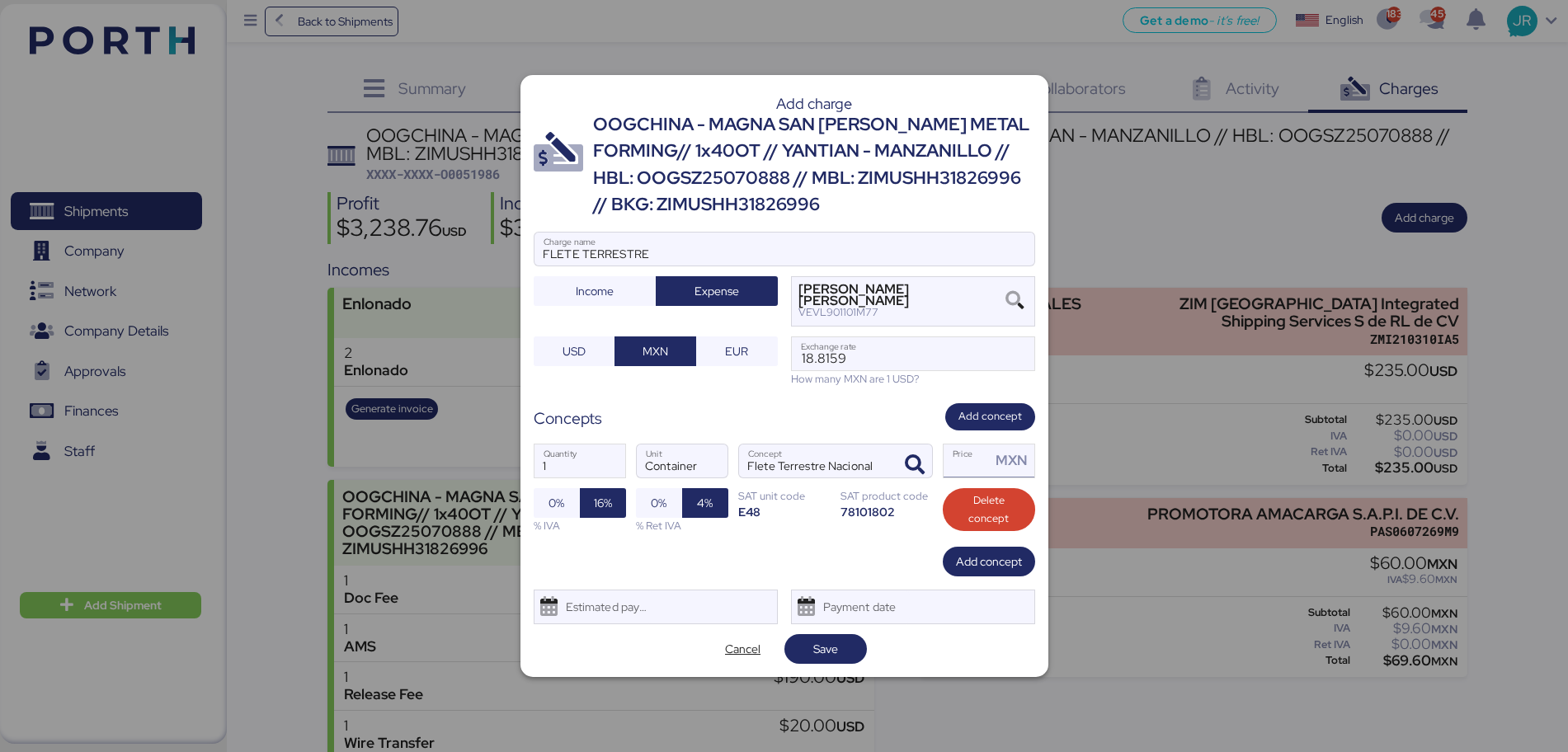
click at [988, 467] on input "Price MXN" at bounding box center [967, 461] width 47 height 33
type input "1"
click at [831, 662] on span "Save" at bounding box center [826, 649] width 83 height 30
